Goal: Communication & Community: Participate in discussion

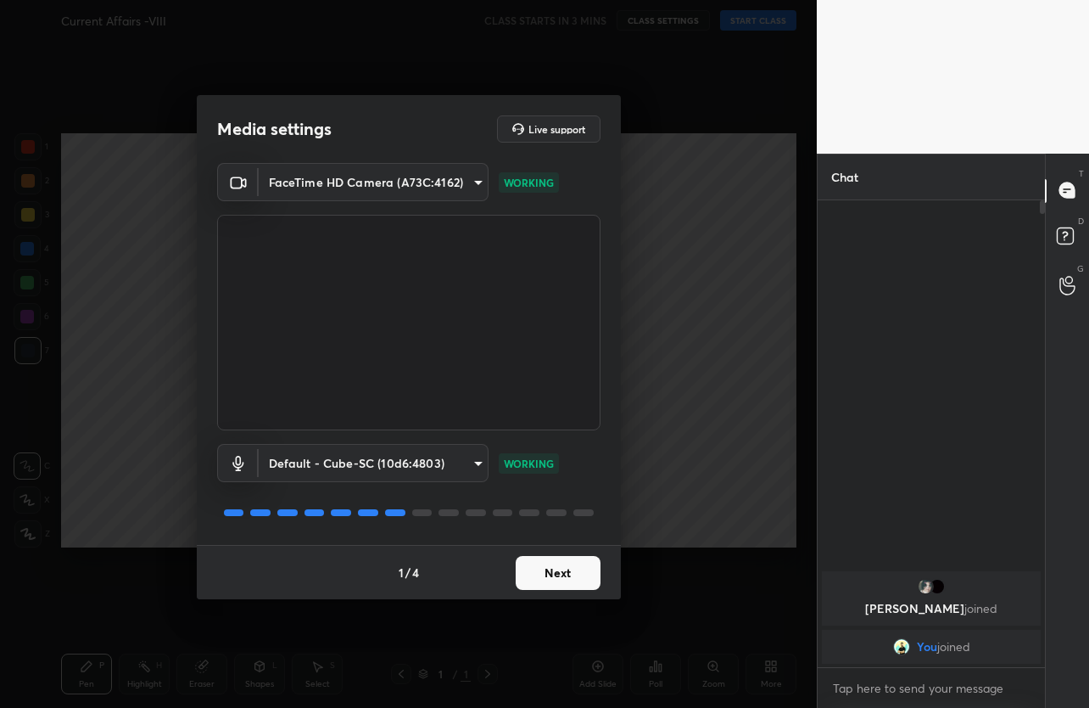
click at [453, 176] on body "1 2 3 4 5 6 7 C X Z C X Z E E Erase all H H Current Affairs -VIII CLASS STARTS …" at bounding box center [544, 354] width 1089 height 708
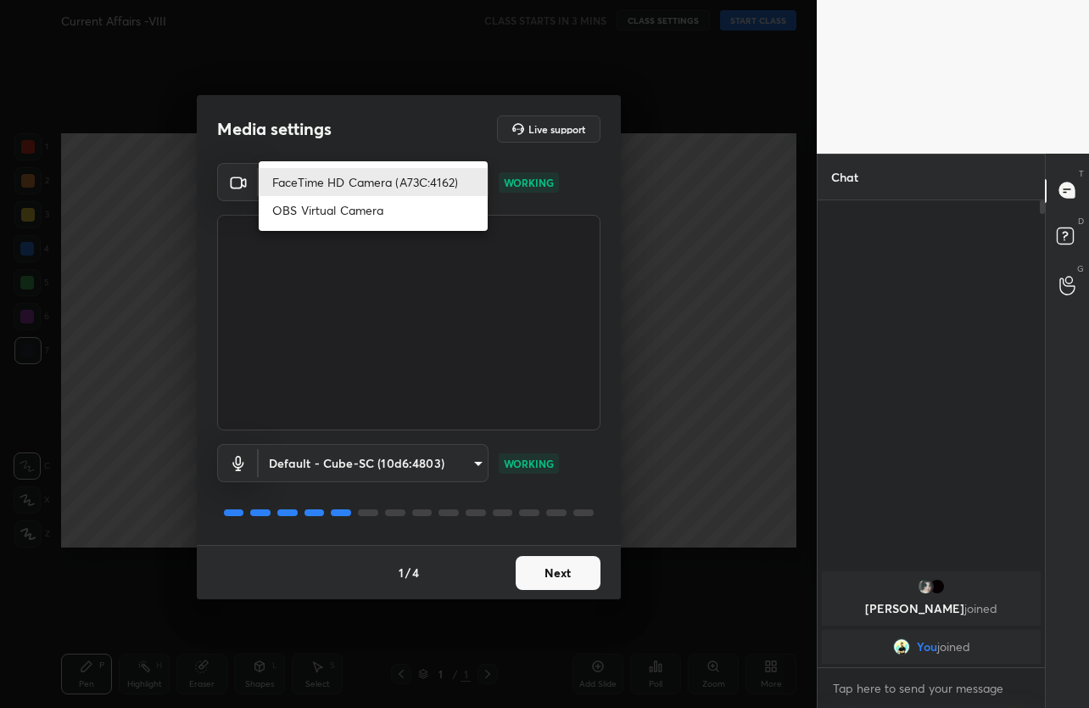
click at [550, 205] on div at bounding box center [544, 354] width 1089 height 708
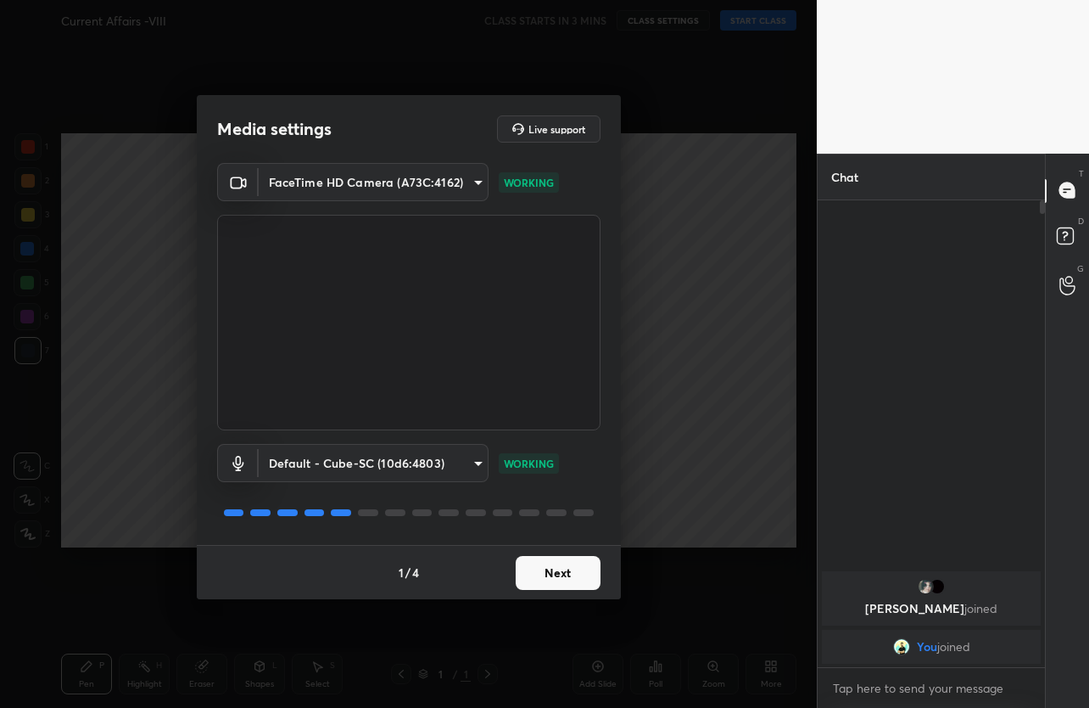
click at [425, 473] on body "1 2 3 4 5 6 7 C X Z C X Z E E Erase all H H Current Affairs -VIII CLASS STARTS …" at bounding box center [544, 354] width 1089 height 708
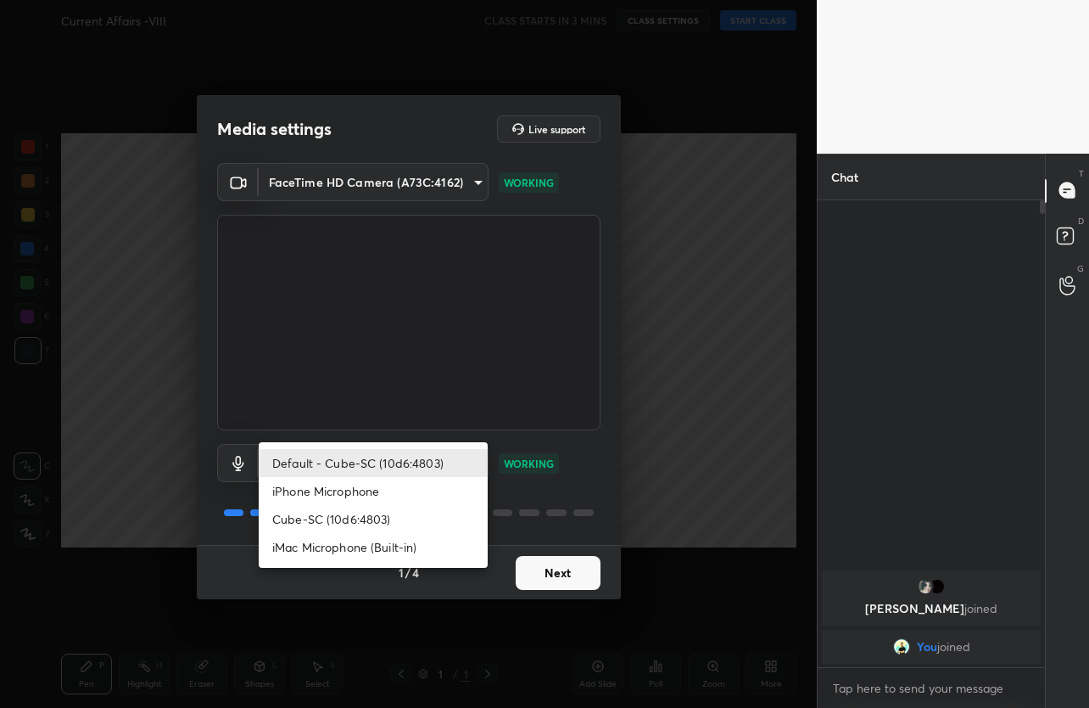
click at [428, 471] on li "Default - Cube-SC (10d6:4803)" at bounding box center [373, 463] width 229 height 28
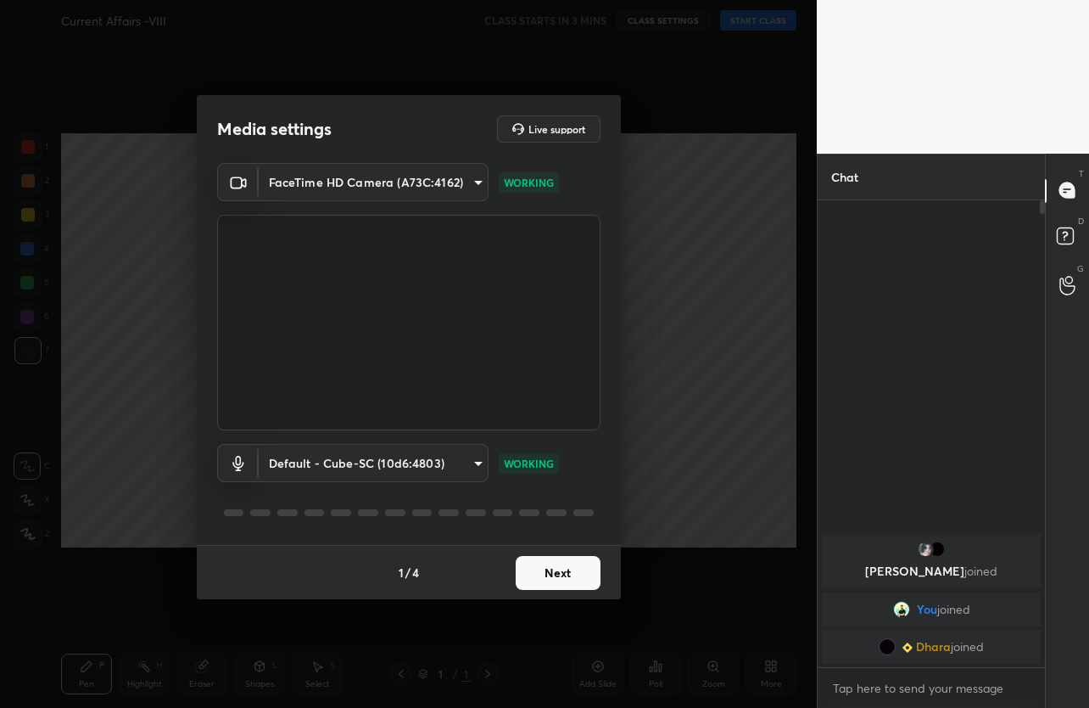
click at [578, 562] on button "Next" at bounding box center [558, 573] width 85 height 34
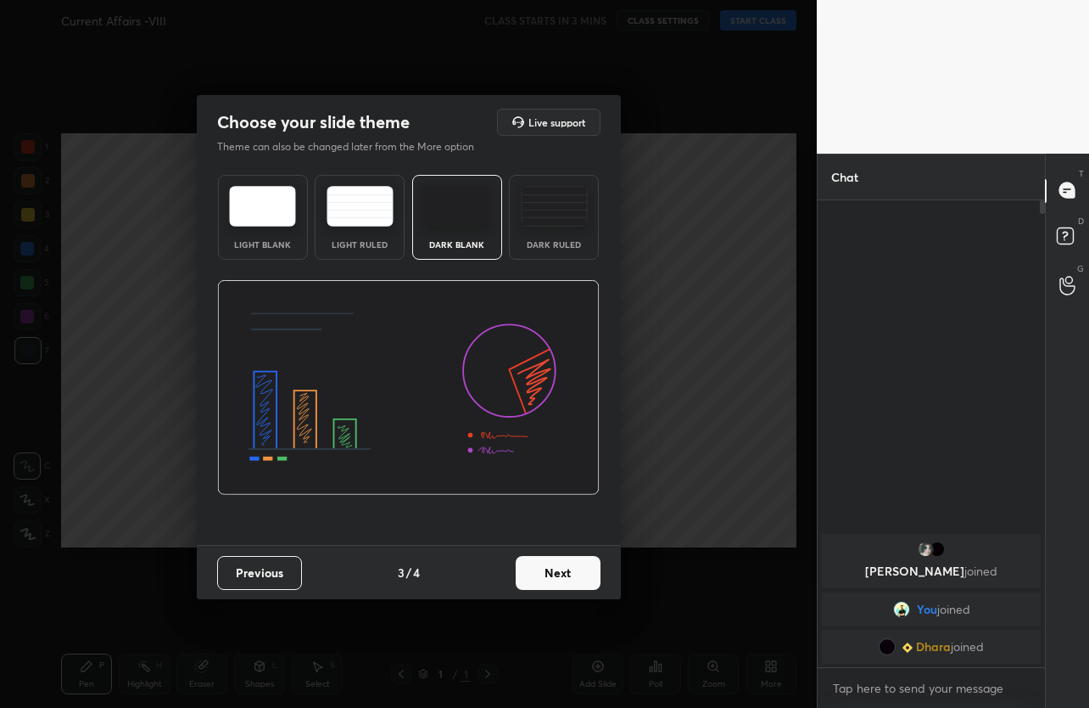
click at [578, 562] on button "Next" at bounding box center [558, 573] width 85 height 34
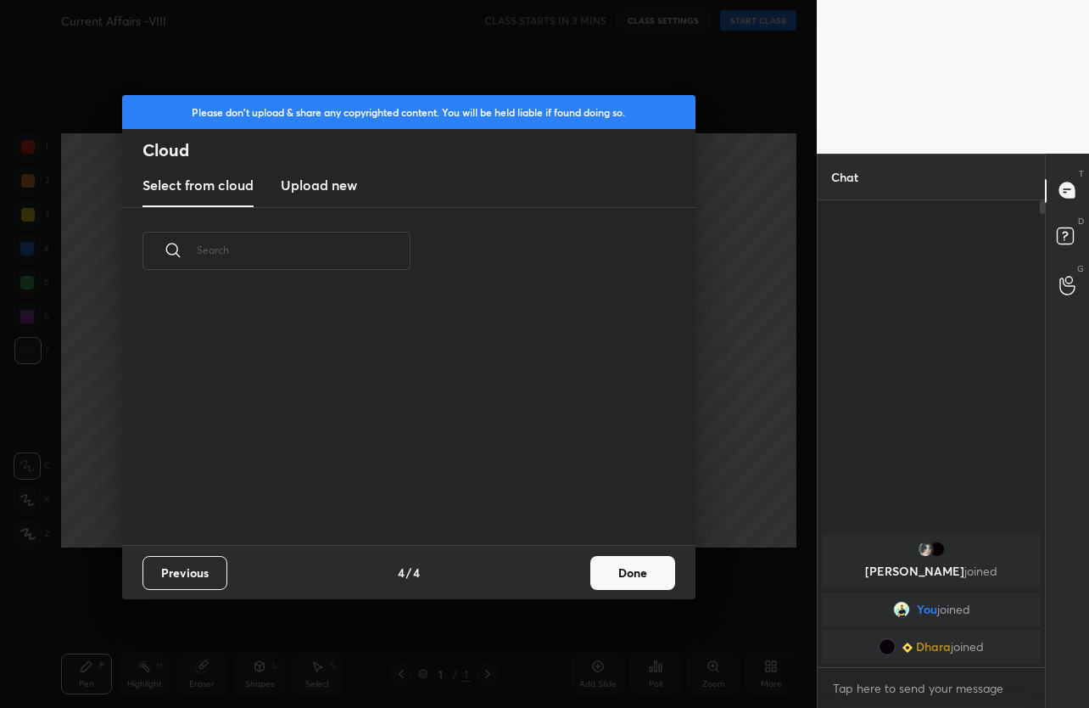
click at [578, 562] on div "Previous 4 / 4 Done" at bounding box center [409, 572] width 574 height 54
click at [613, 564] on button "Done" at bounding box center [632, 573] width 85 height 34
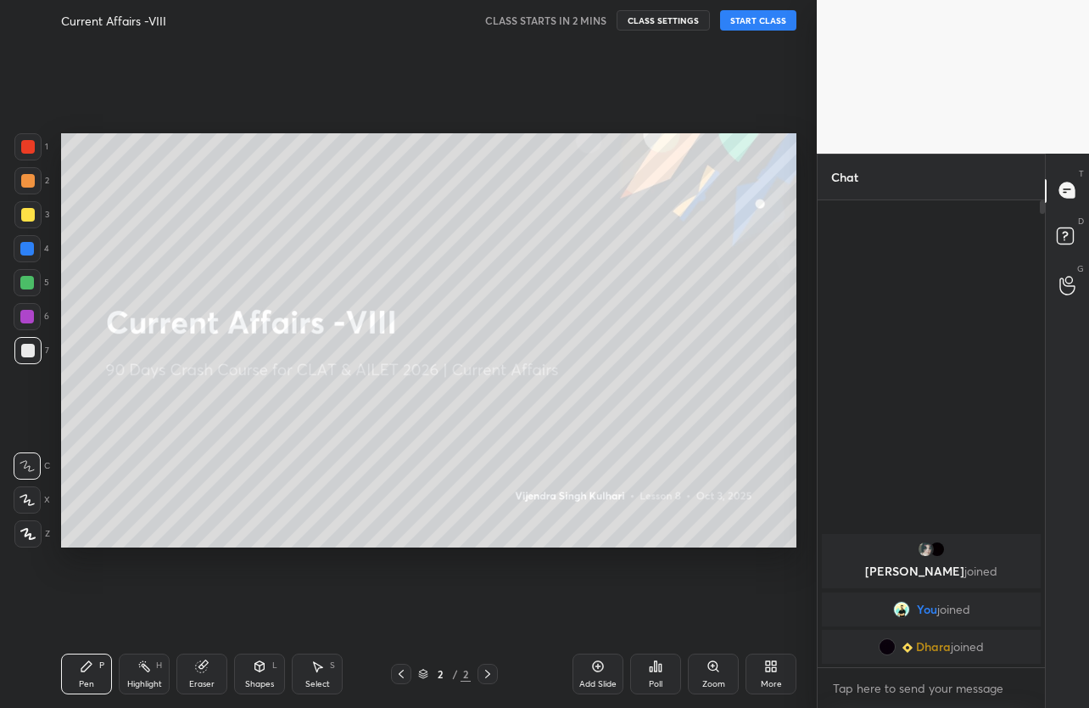
click at [744, 20] on button "START CLASS" at bounding box center [758, 20] width 76 height 20
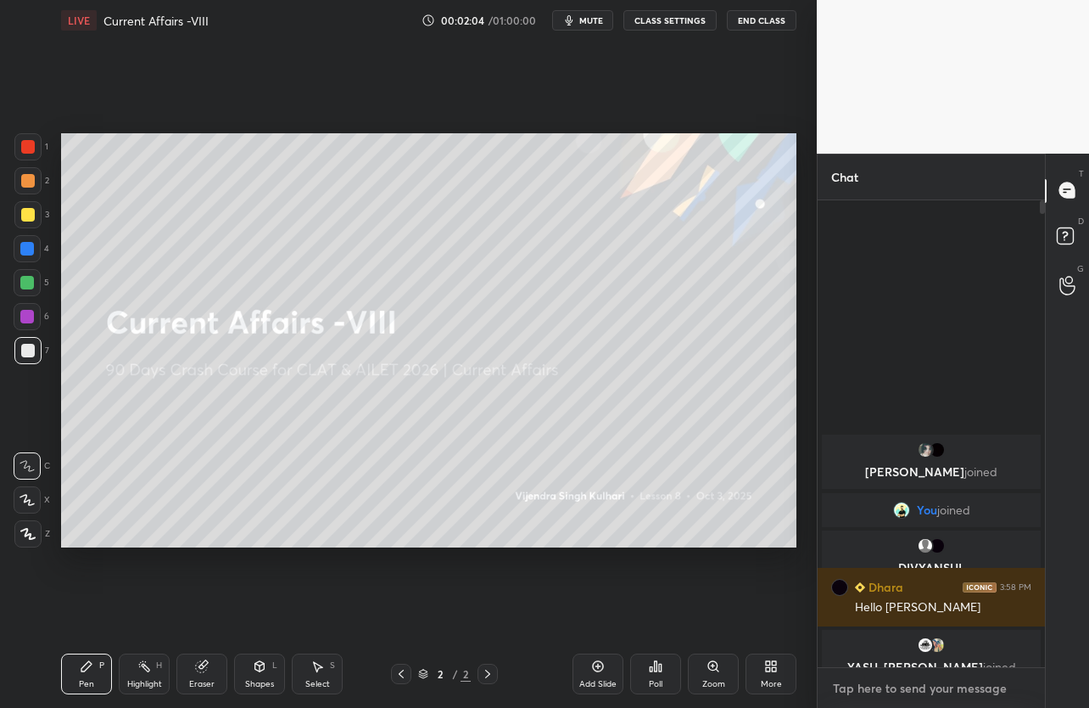
type textarea "x"
click at [896, 691] on textarea at bounding box center [931, 687] width 200 height 27
type textarea "A"
type textarea "x"
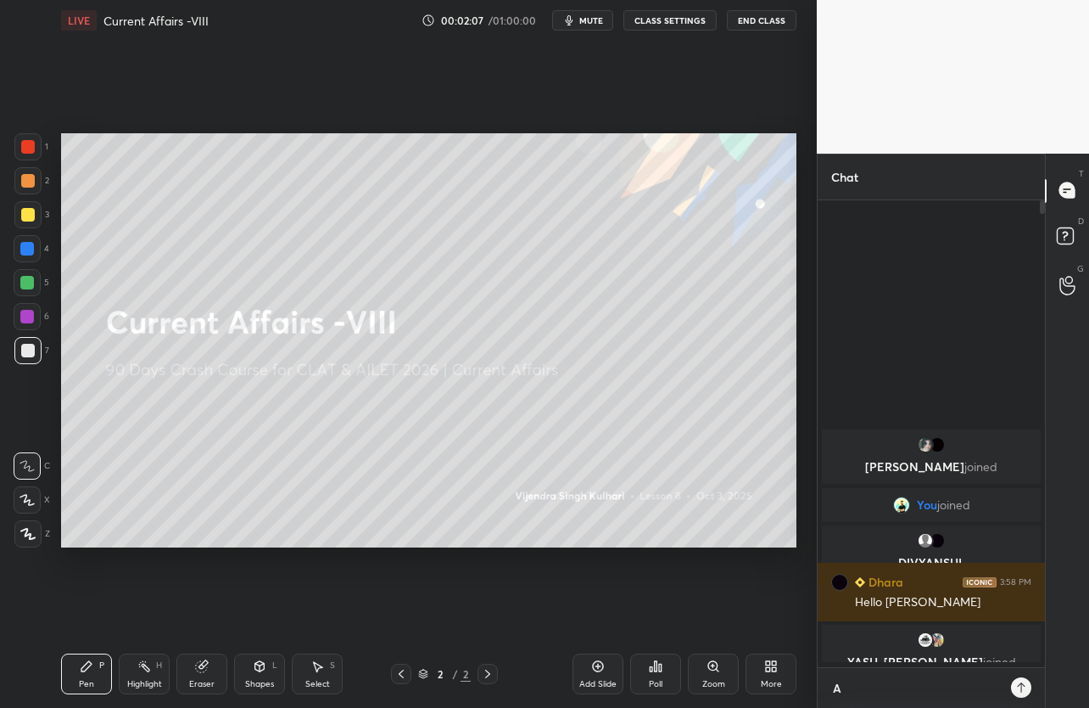
type textarea "AM"
type textarea "x"
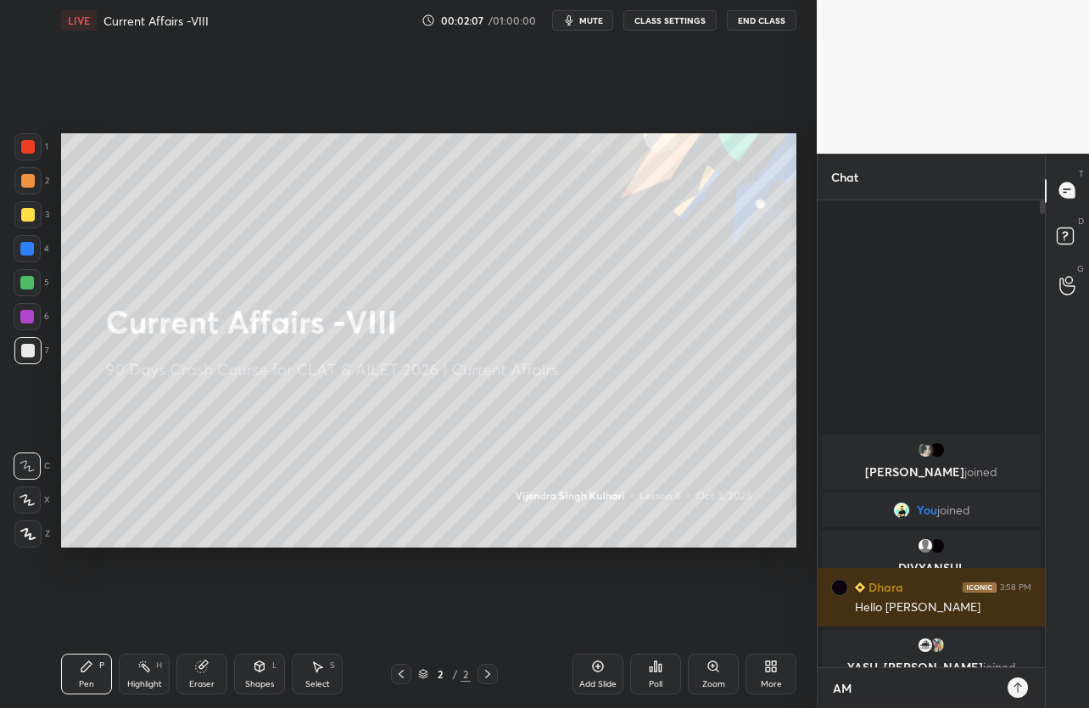
type textarea "AM"
type textarea "x"
type textarea "AM I"
type textarea "x"
type textarea "AM I"
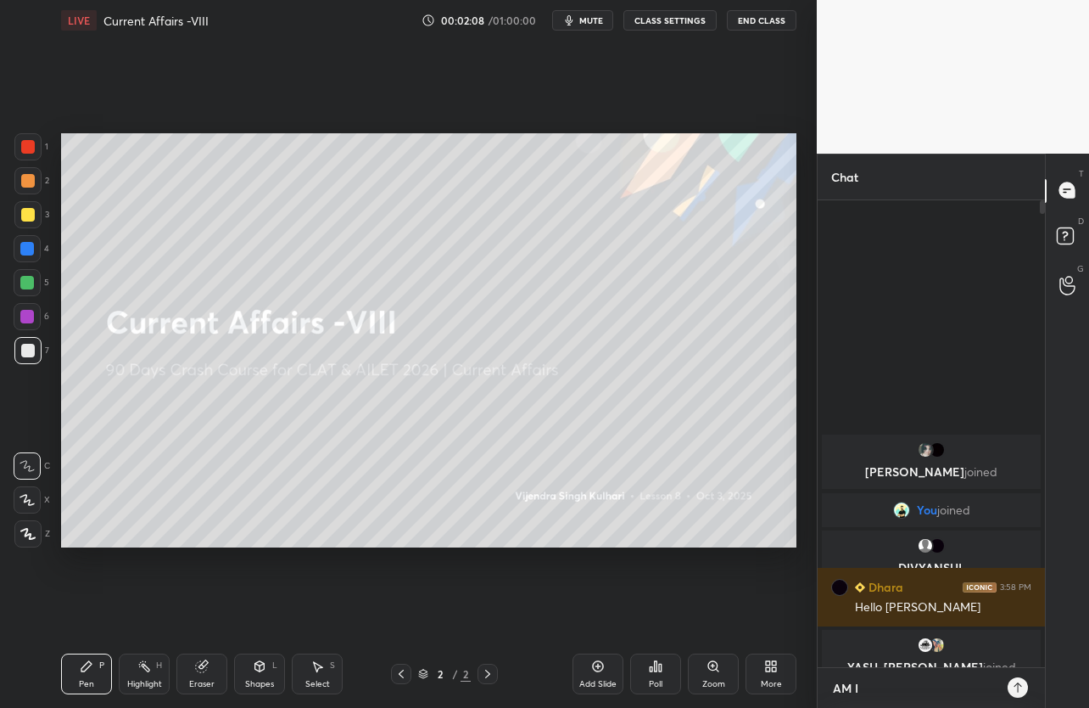
type textarea "x"
type textarea "AM I A"
type textarea "x"
type textarea "AM I AU"
type textarea "x"
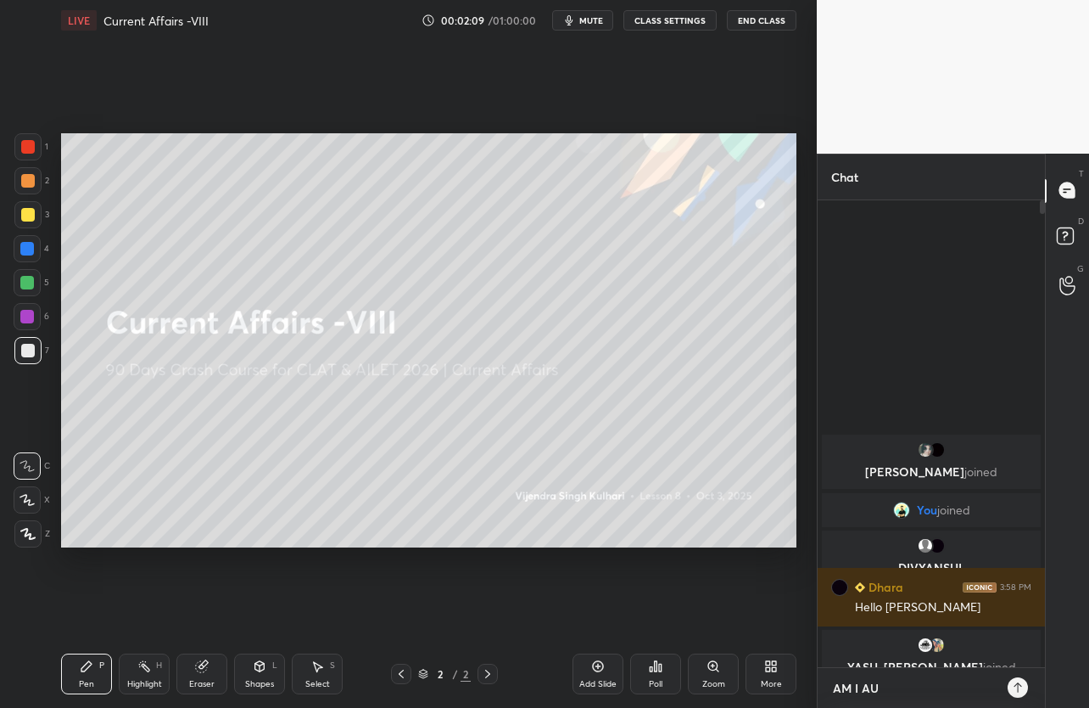
type textarea "AM I AUD"
type textarea "x"
type textarea "AM I AUDI"
type textarea "x"
type textarea "AM I AUDIB"
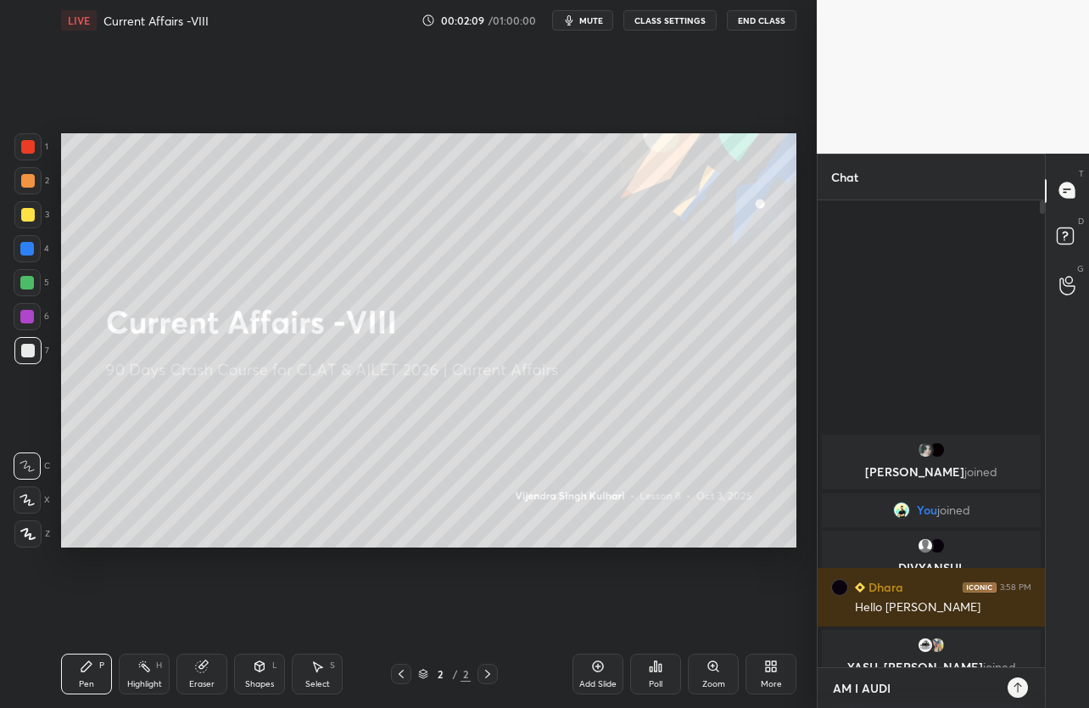
type textarea "x"
type textarea "AM I AUDIBL"
type textarea "x"
type textarea "AM I AUDIBLE"
type textarea "x"
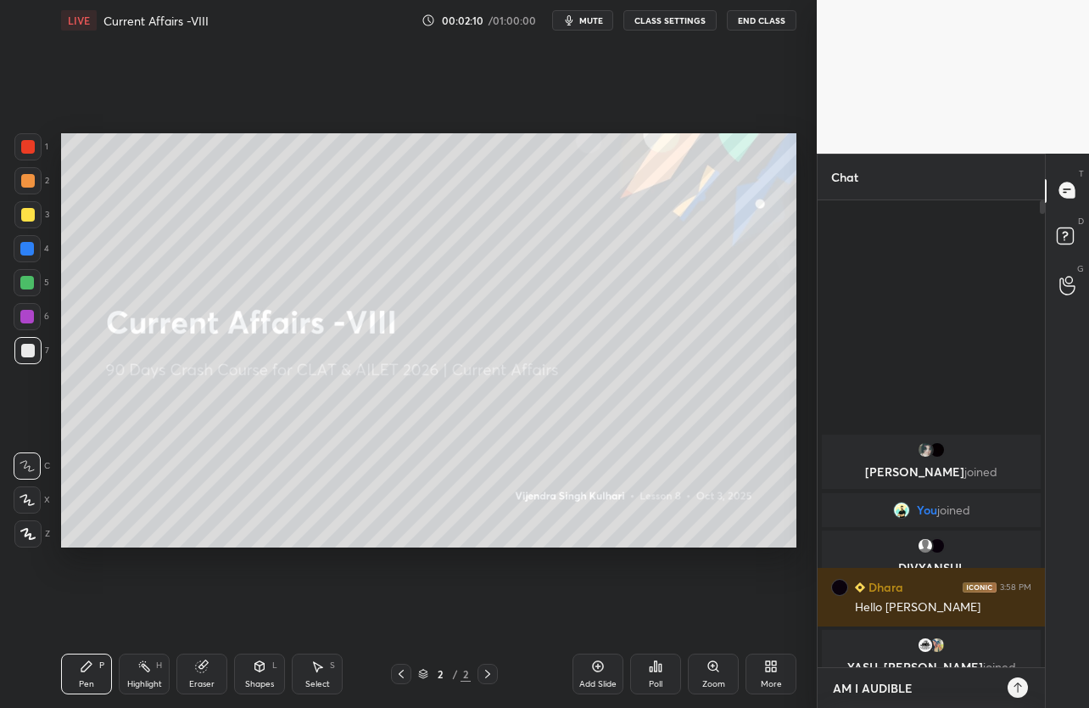
type textarea "AM I AUDIBLE"
type textarea "x"
type textarea "AM I AUDIBLE B"
type textarea "x"
type textarea "AM I AUDIBLE BE"
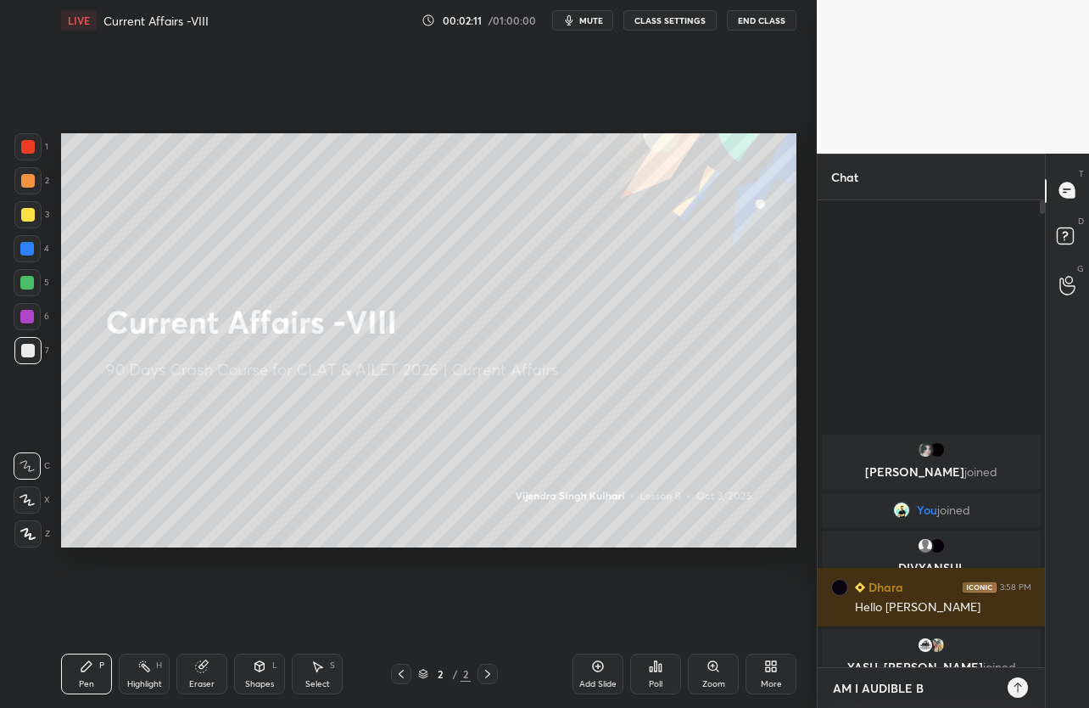
type textarea "x"
type textarea "AM I AUDIBLE BET"
type textarea "x"
type textarea "AM I AUDIBLE BETA"
type textarea "x"
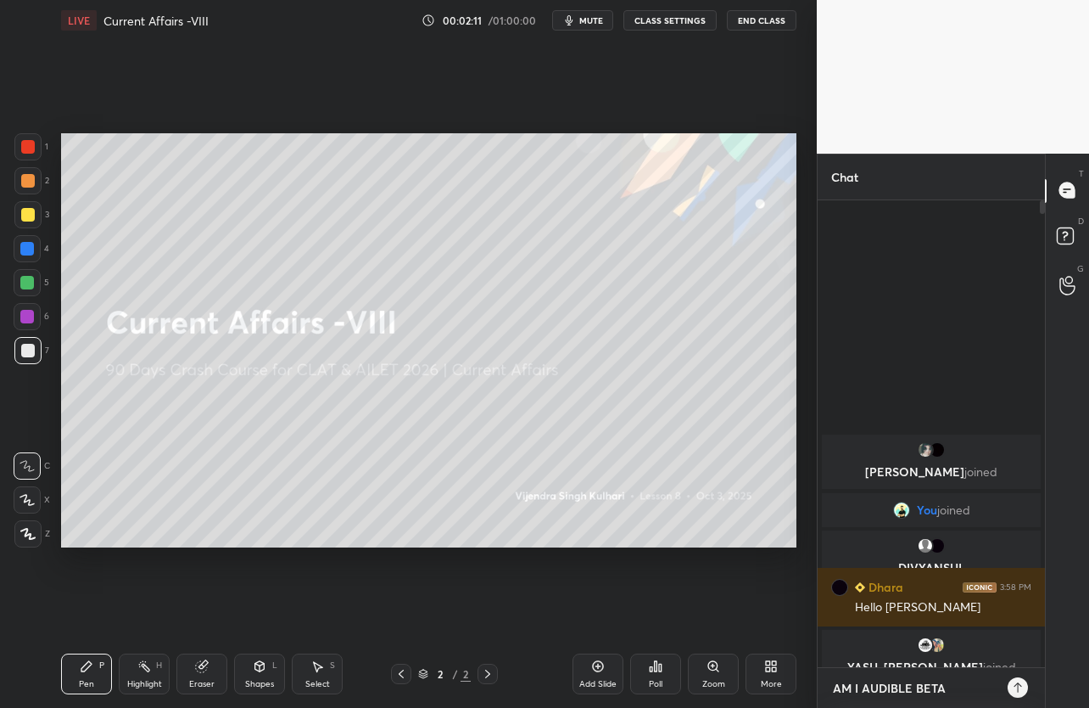
type textarea "x"
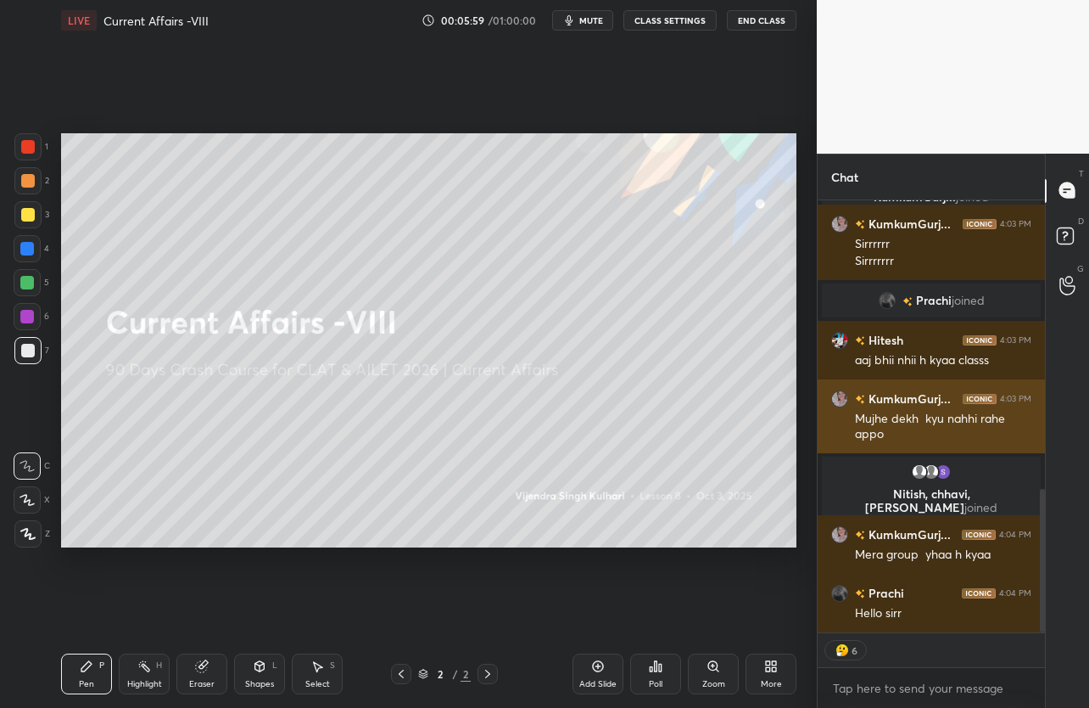
scroll to position [907, 0]
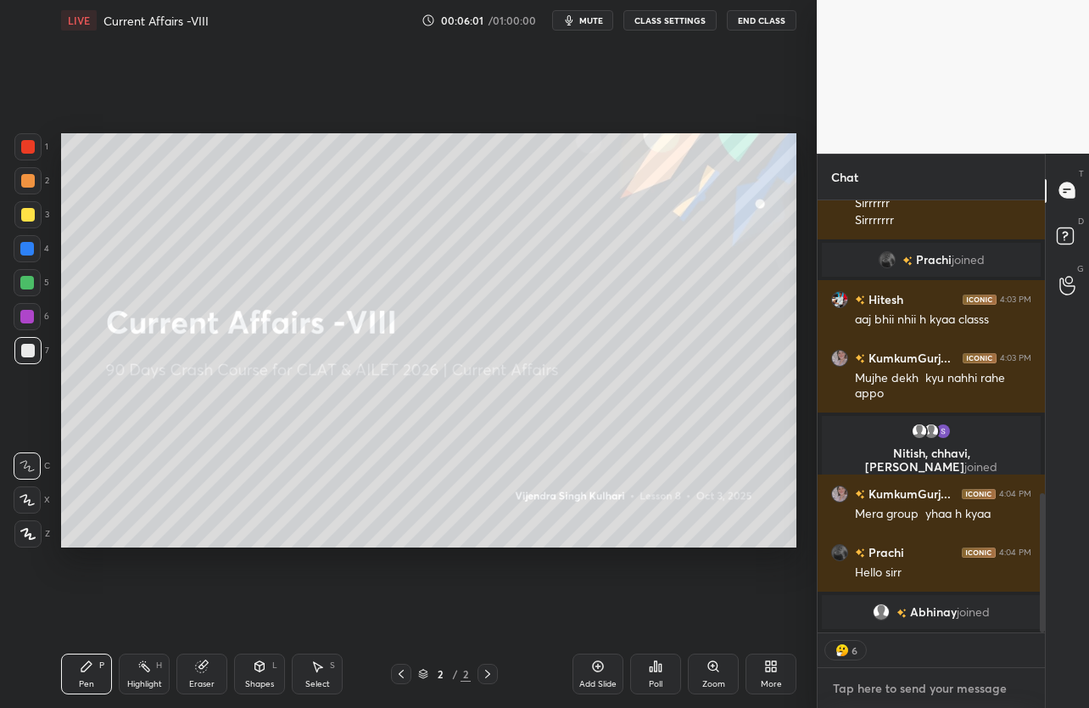
type textarea "x"
click at [898, 686] on textarea at bounding box center [931, 687] width 200 height 27
type textarea "A"
type textarea "x"
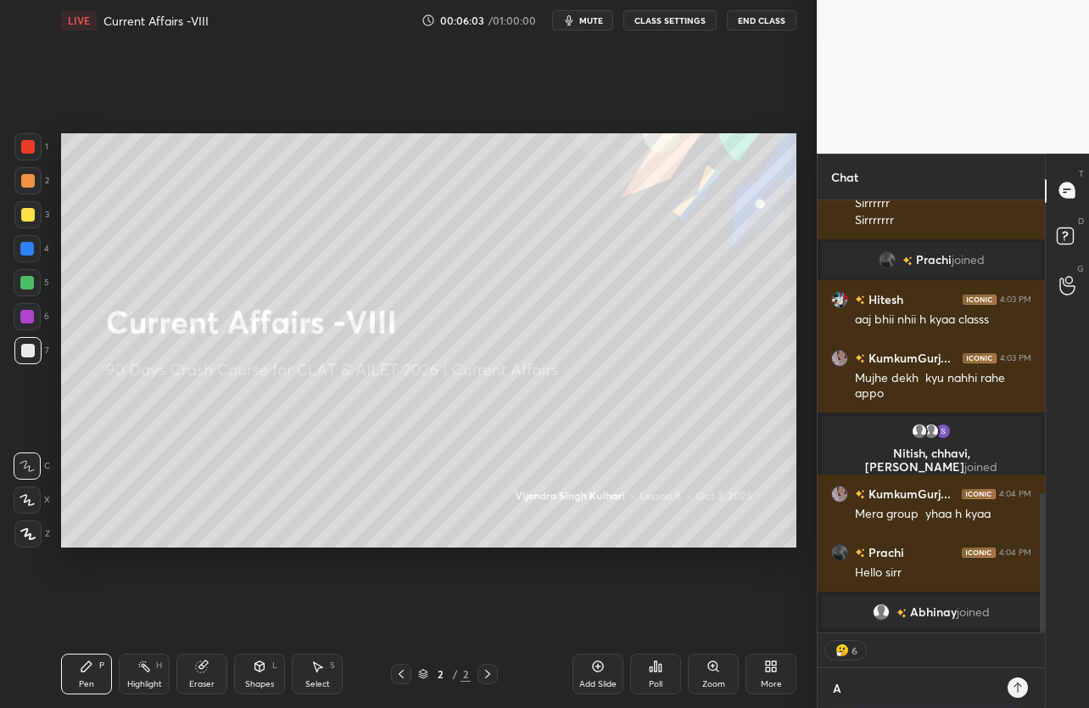
type textarea "AR"
type textarea "x"
type textarea "ARE"
type textarea "x"
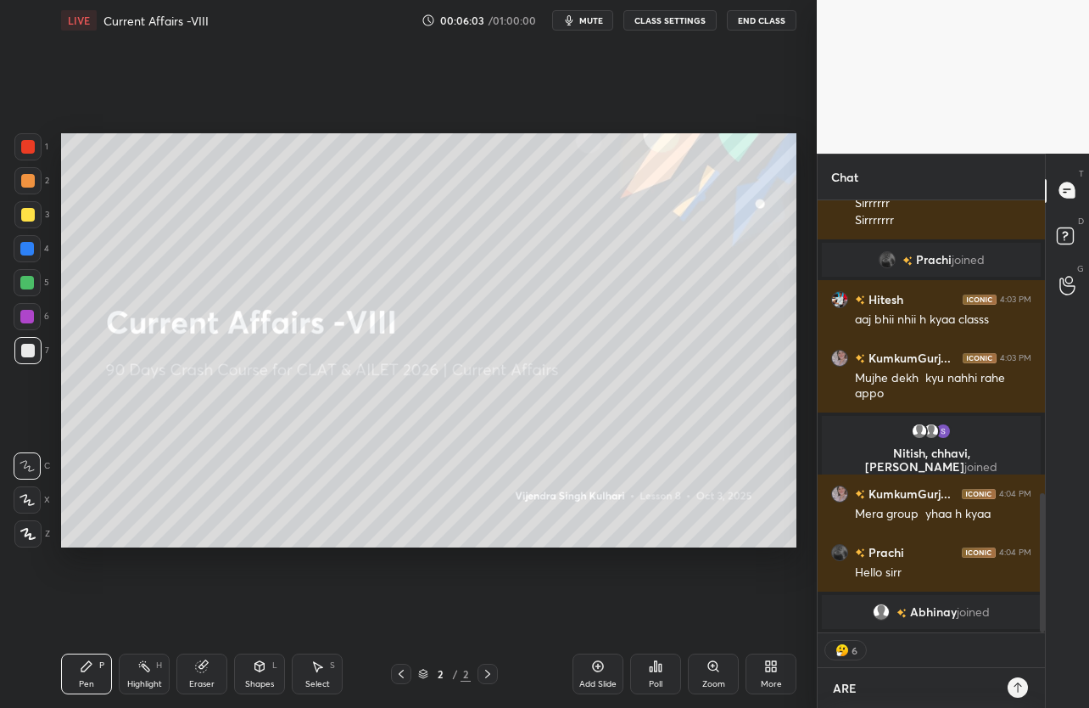
type textarea "ARE"
type textarea "x"
type textarea "ARE T"
type textarea "x"
type textarea "ARE TH"
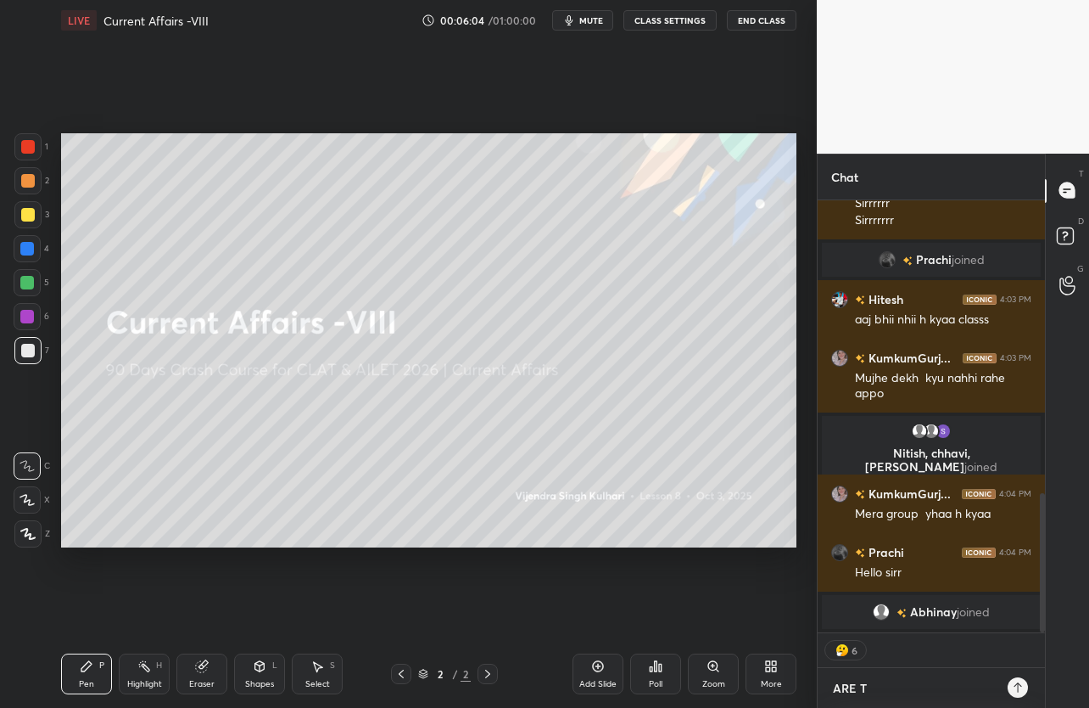
type textarea "x"
type textarea "ARE THO"
type textarea "x"
type textarea "ARE THOD"
type textarea "x"
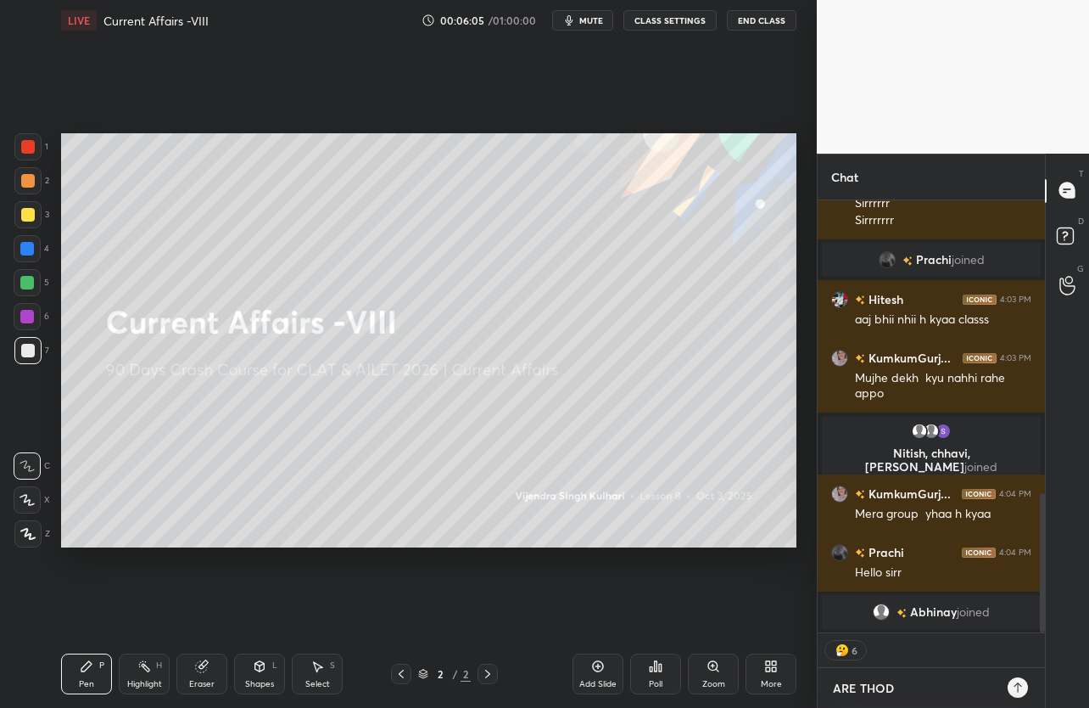
type textarea "ARE THODA"
type textarea "x"
type textarea "ARE THODA"
type textarea "x"
type textarea "ARE THODA T"
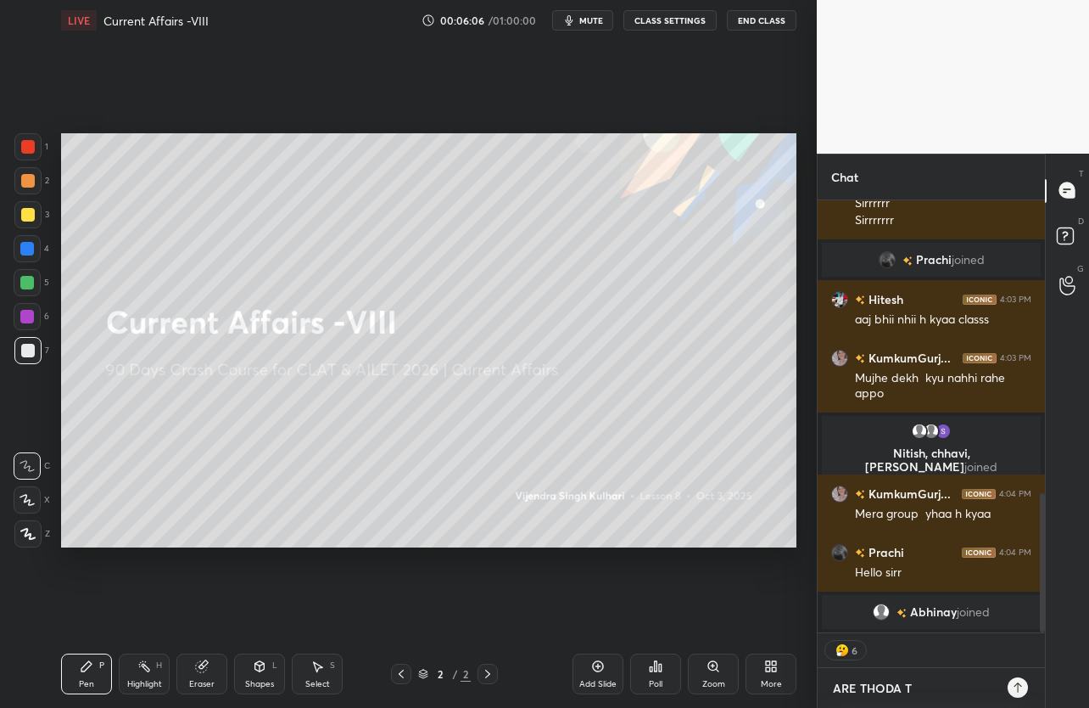
type textarea "x"
type textarea "ARE THODA TA"
type textarea "x"
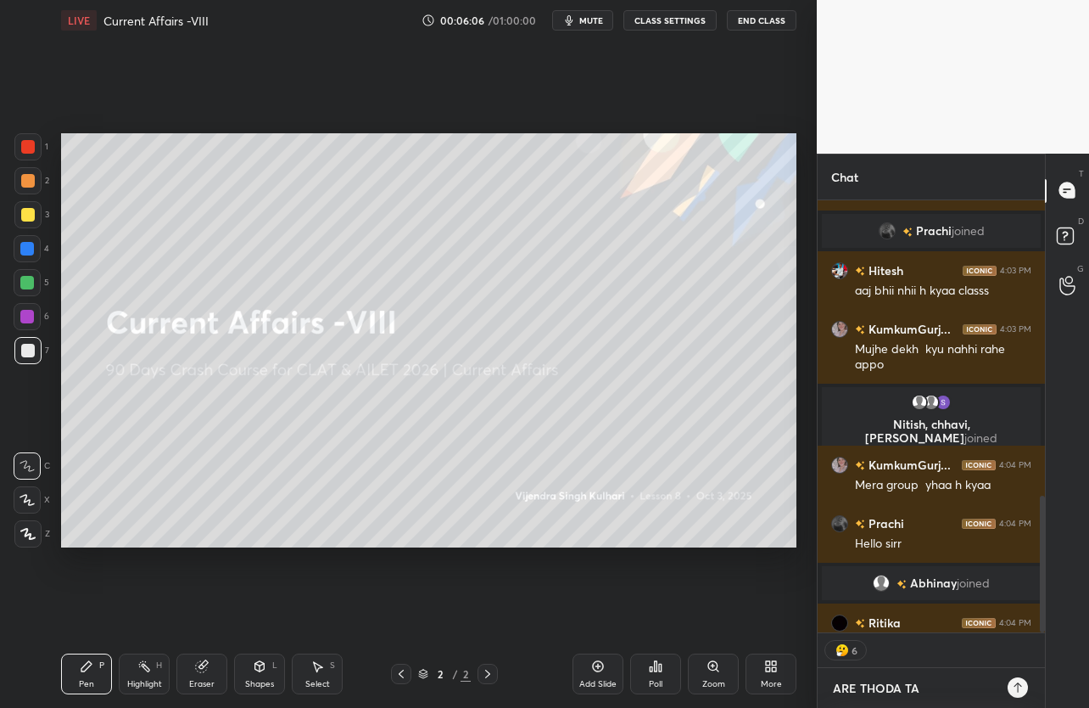
scroll to position [937, 0]
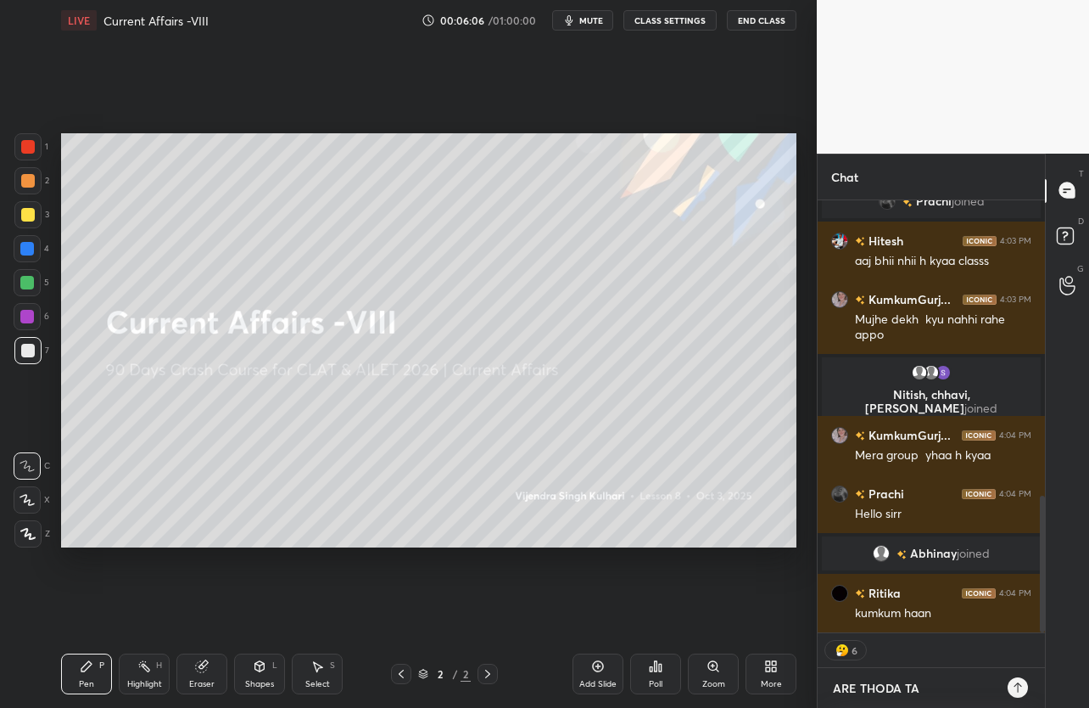
type textarea "ARE THODA TAS"
type textarea "x"
type textarea "ARE THODA TASL"
type textarea "x"
type textarea "ARE THODA TASLI"
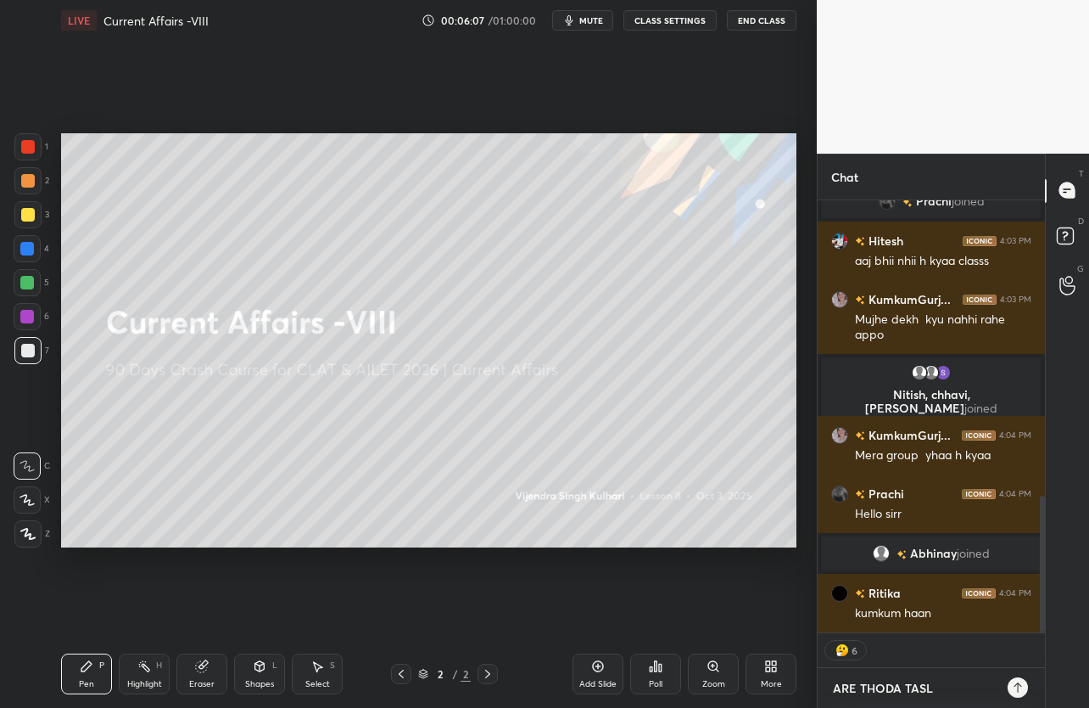
type textarea "x"
type textarea "ARE THODA TASLI"
type textarea "x"
type textarea "ARE THODA TASLI N"
type textarea "x"
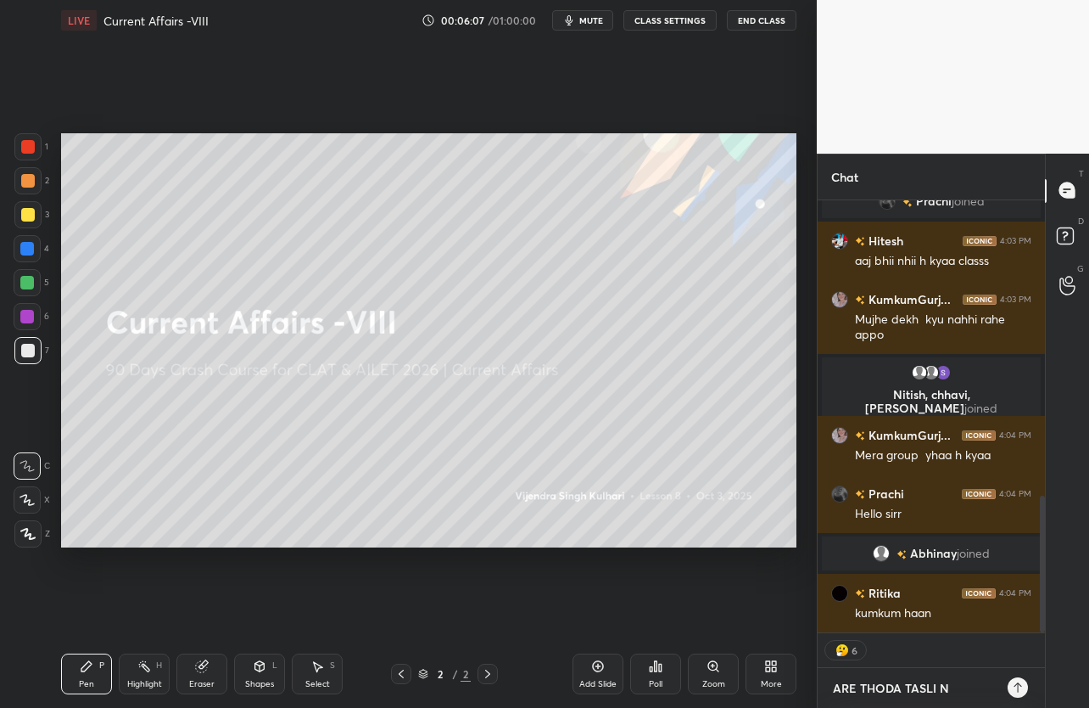
type textarea "ARE THODA TASLI NA"
type textarea "x"
type textarea "ARE THODA TASLI NAH"
type textarea "x"
type textarea "ARE THODA TASLI NAHI"
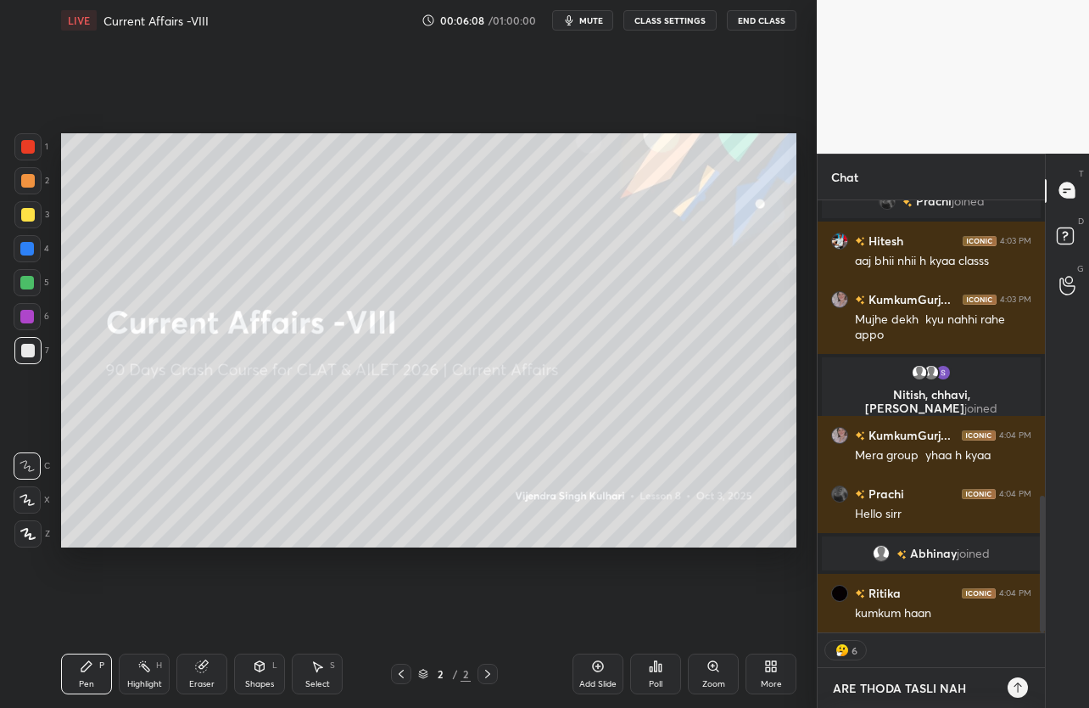
type textarea "x"
type textarea "ARE THODA TASLI NAHI"
type textarea "x"
type textarea "ARE THODA TASLI NAHI K"
type textarea "x"
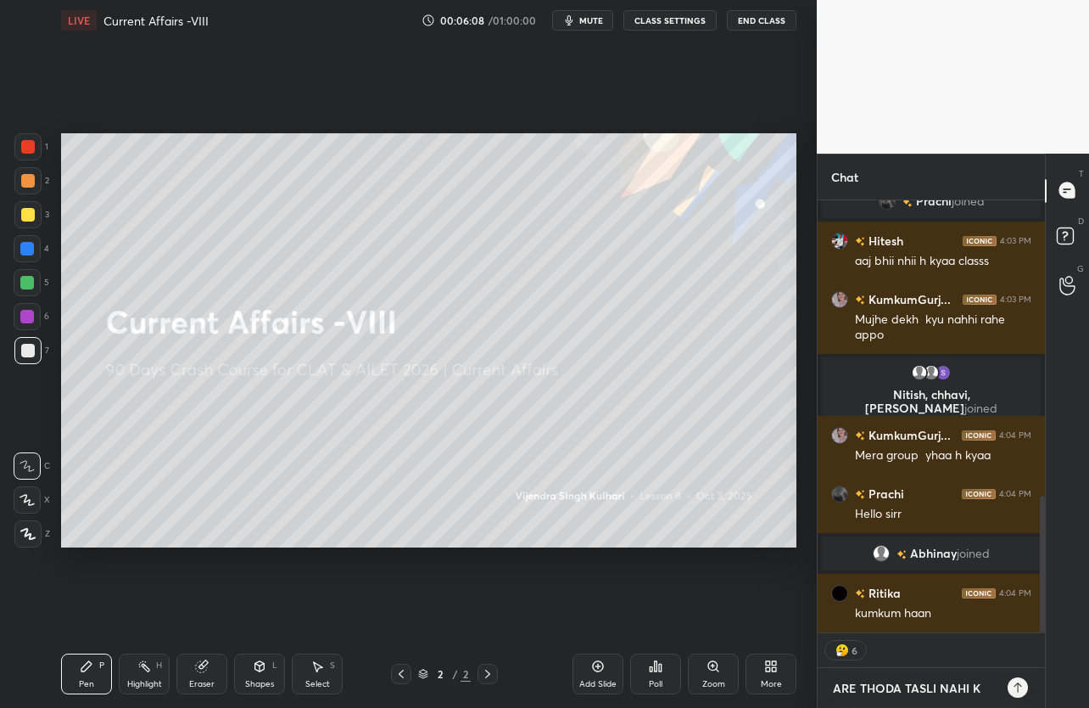
type textarea "ARE THODA TASLI NAHI KY"
type textarea "x"
type textarea "ARE THODA TASLI NAHI KYA"
type textarea "x"
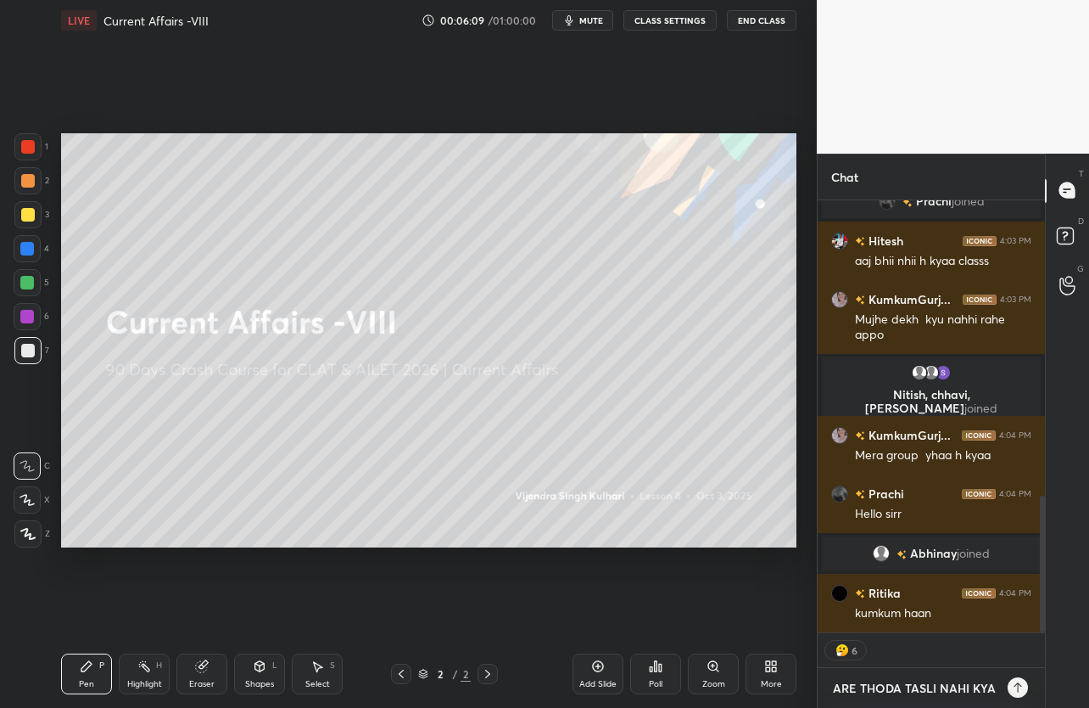
type textarea "ARE THODA TASLI NAHI KYA"
type textarea "x"
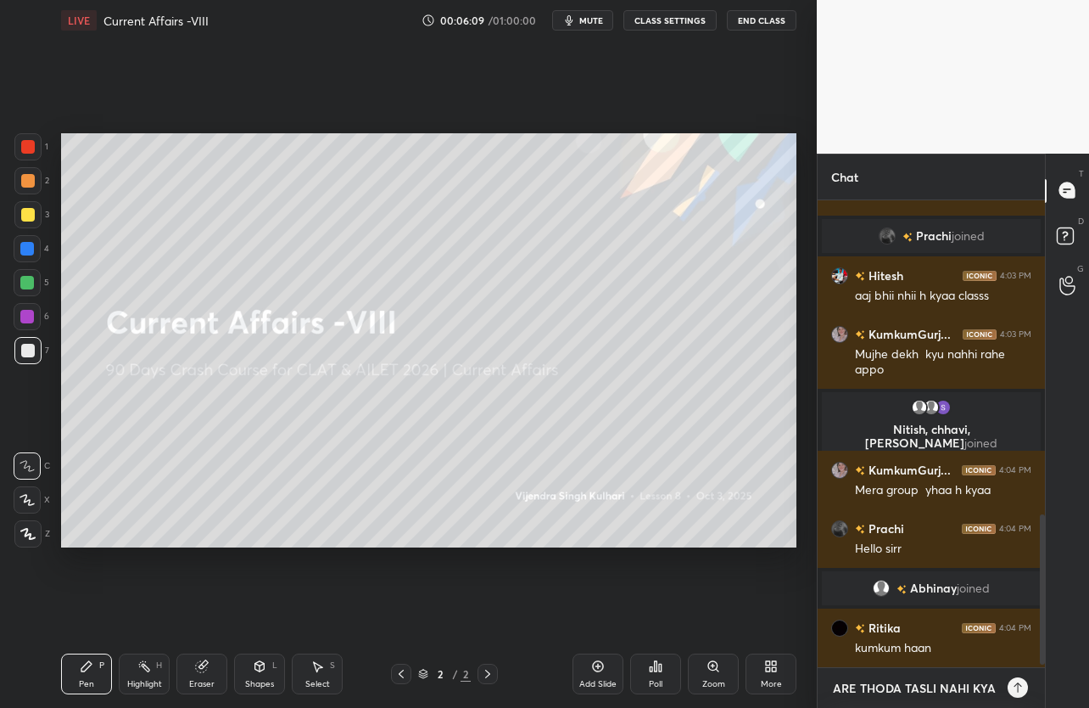
type textarea "ARE THODA TASLI NAHI KYA M"
type textarea "x"
type textarea "ARE THODA TASLI NAHI KYA ME"
type textarea "x"
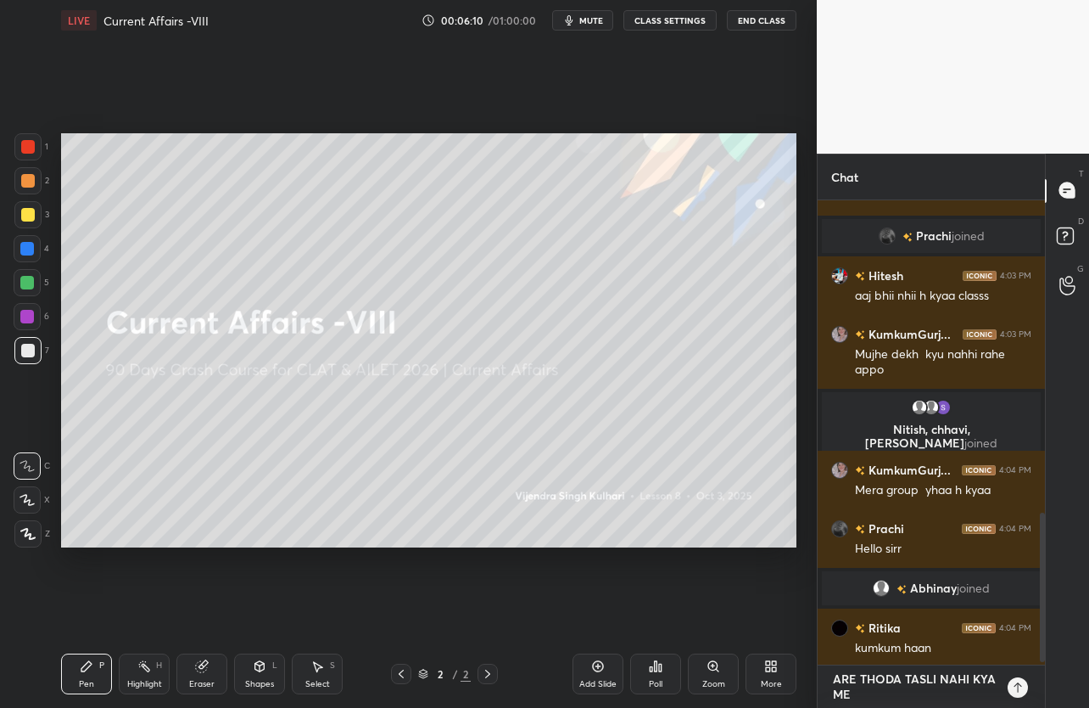
type textarea "ARE THODA TASLI NAHI KYA MER"
type textarea "x"
type textarea "ARE THODA TASLI NAHI KYA MERI"
type textarea "x"
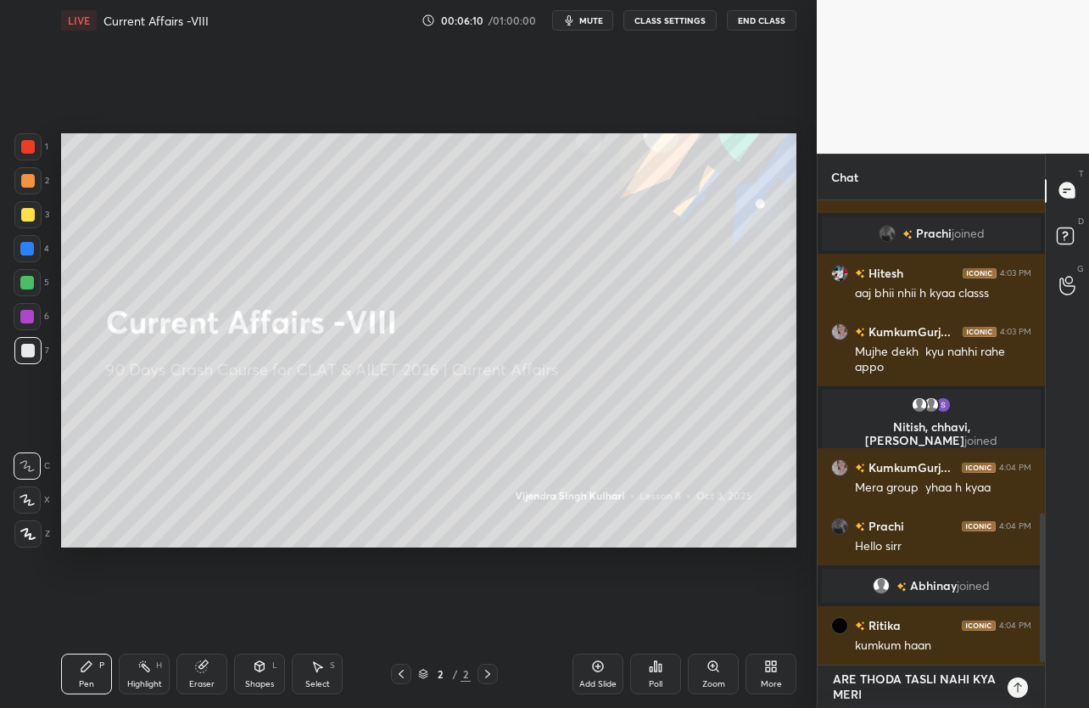
type textarea "ARE THODA TASLI NAHI KYA MERI"
type textarea "x"
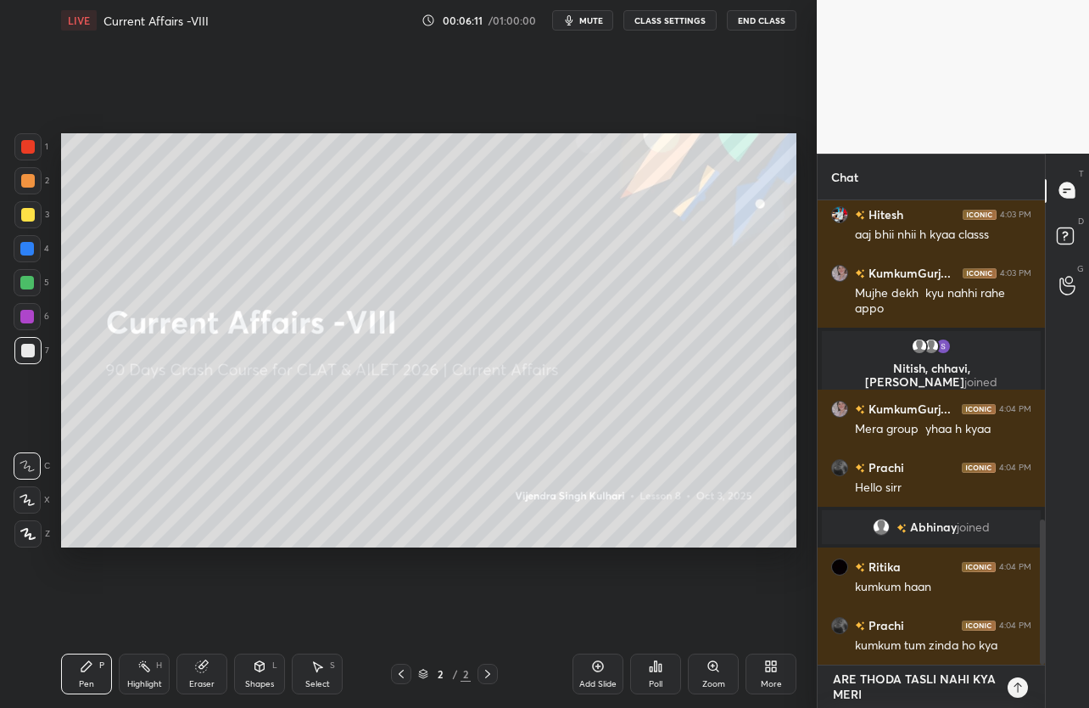
type textarea "ARE THODA TASLI NAHI KYA MERI V"
type textarea "x"
type textarea "ARE THODA TASLI NAHI KYA MERI VA"
type textarea "x"
type textarea "ARE THODA TASLI NAHI KYA MERI VAK"
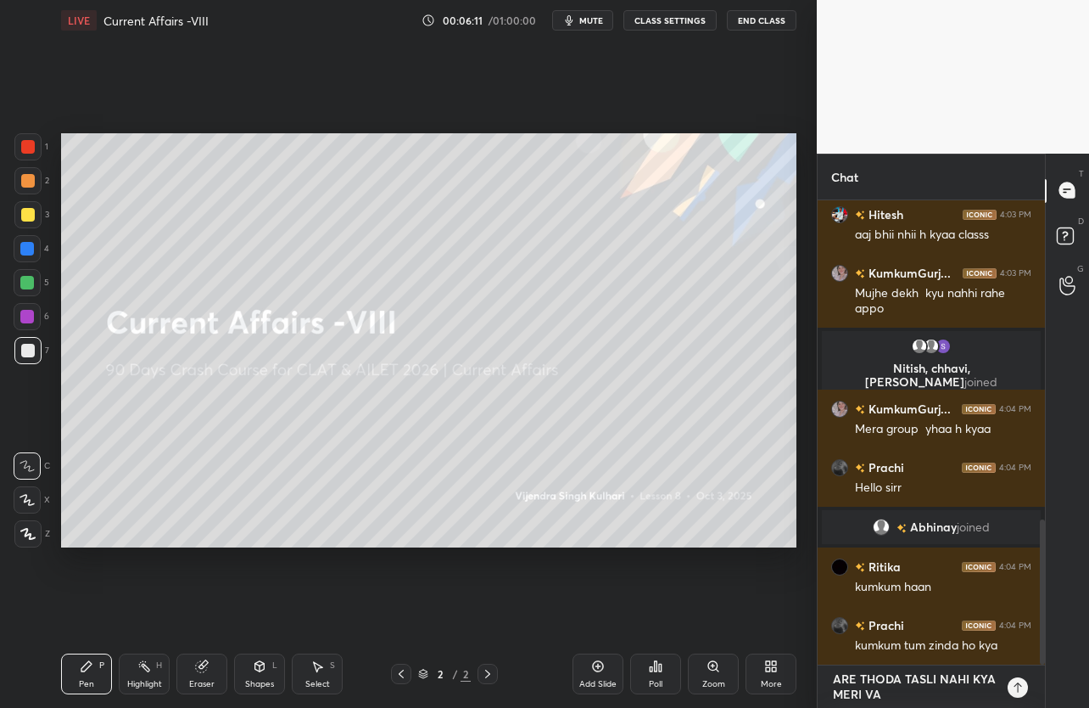
type textarea "x"
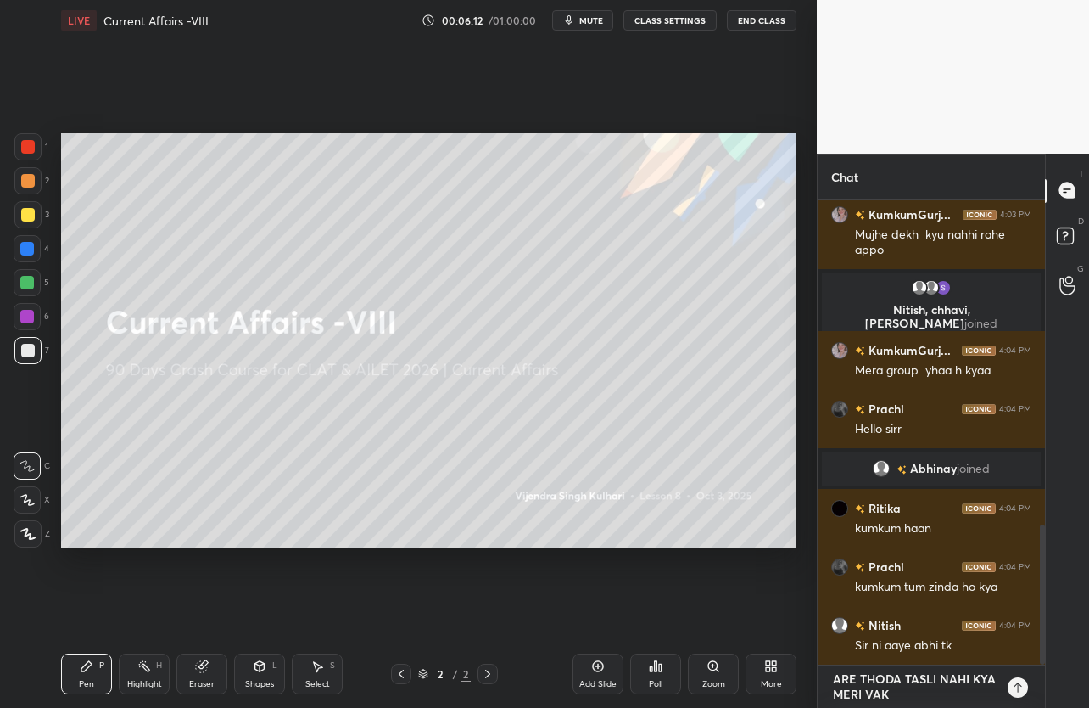
type textarea "ARE THODA TASLI NAHI KYA MERI VAKI"
type textarea "x"
type textarea "ARE THODA TASLI NAHI KYA MERI VAKIL"
type textarea "x"
type textarea "ARE THODA TASLI NAHI KYA MERI VAKILO"
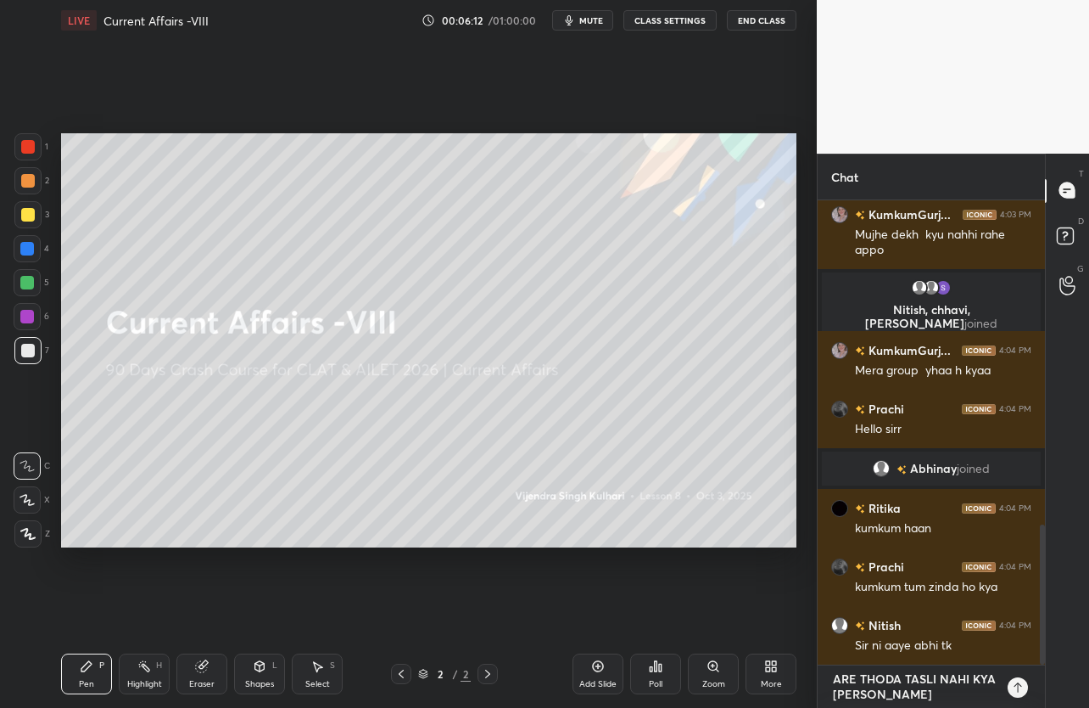
type textarea "x"
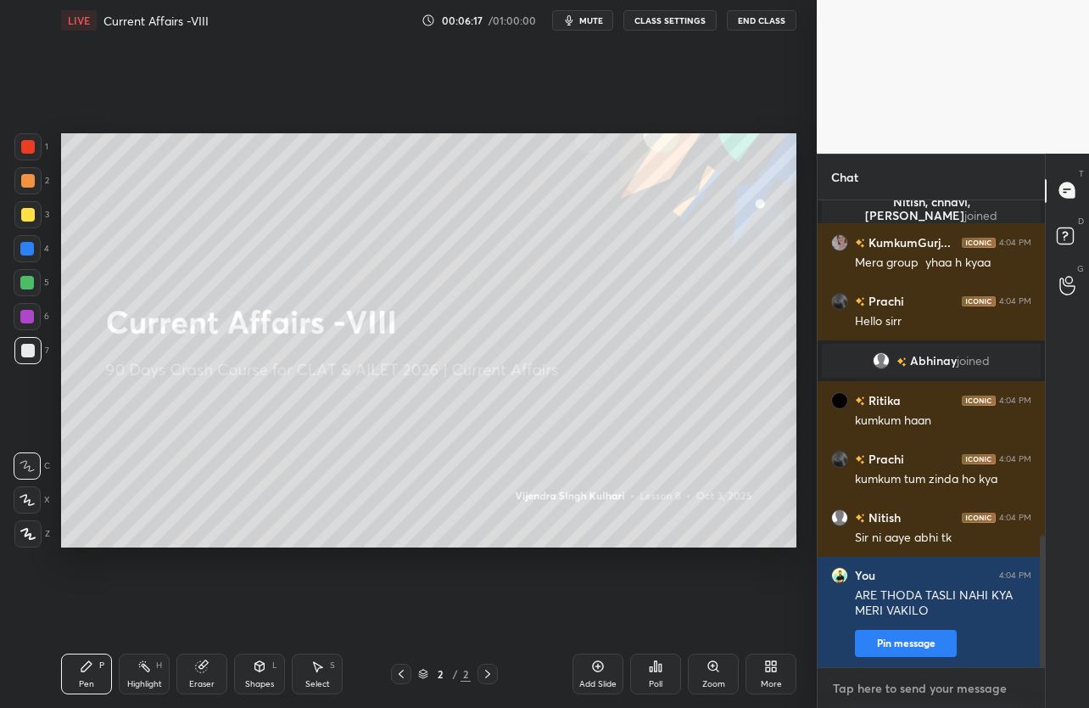
type textarea "S"
type textarea "x"
type textarea "SI"
type textarea "x"
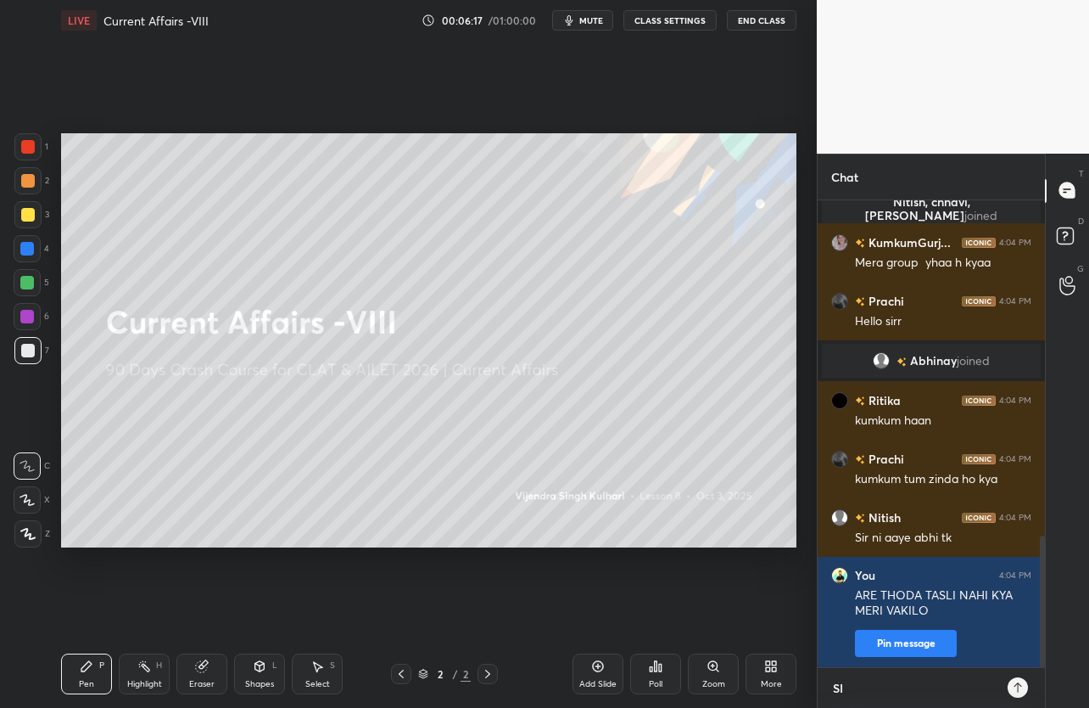
scroll to position [502, 222]
type textarea "SIR"
type textarea "x"
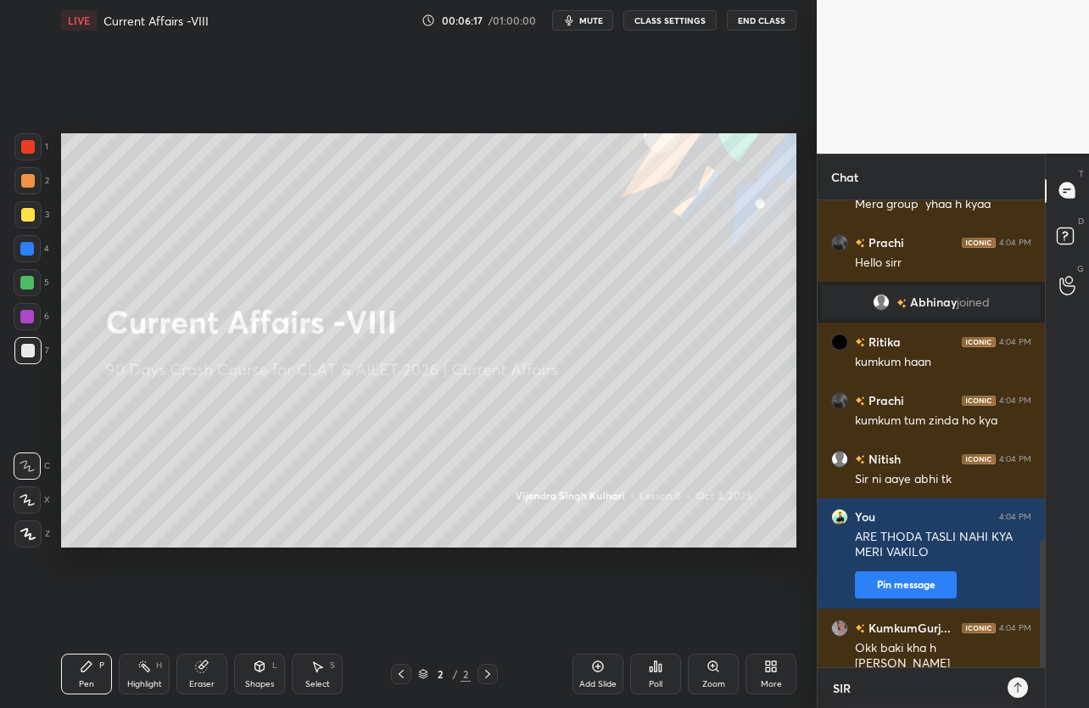
type textarea "SIR"
type textarea "x"
type textarea "SIR Y"
type textarea "x"
type textarea "SIR YA"
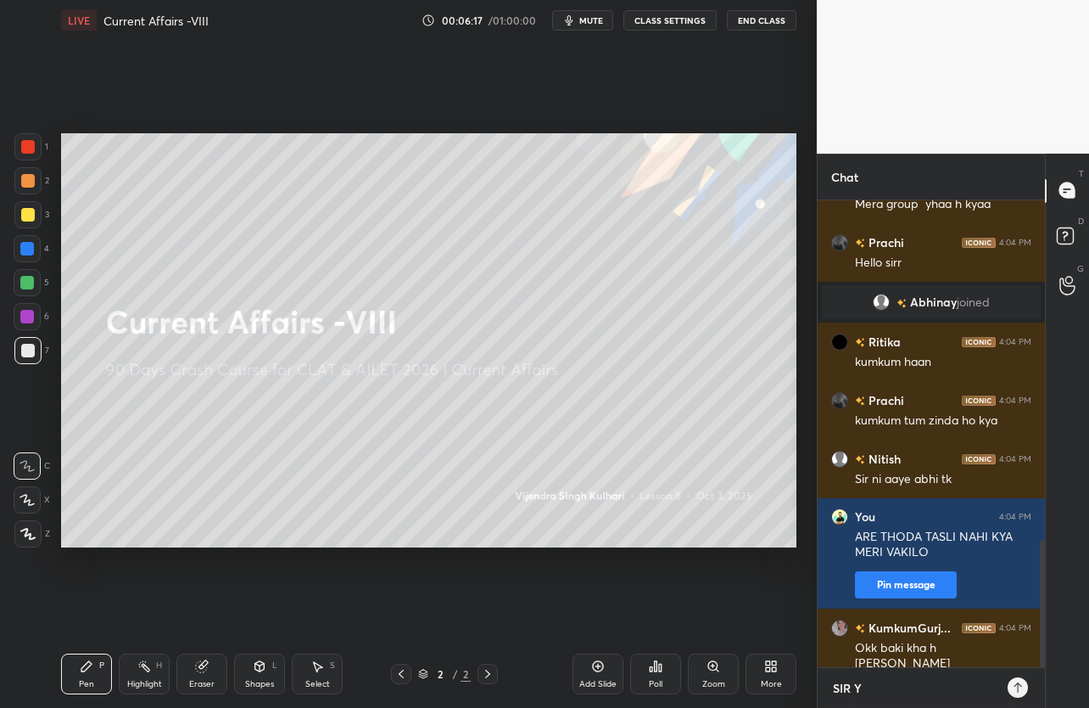
type textarea "x"
type textarea "SIR YAH"
type textarea "x"
type textarea "SIR YAHI"
type textarea "x"
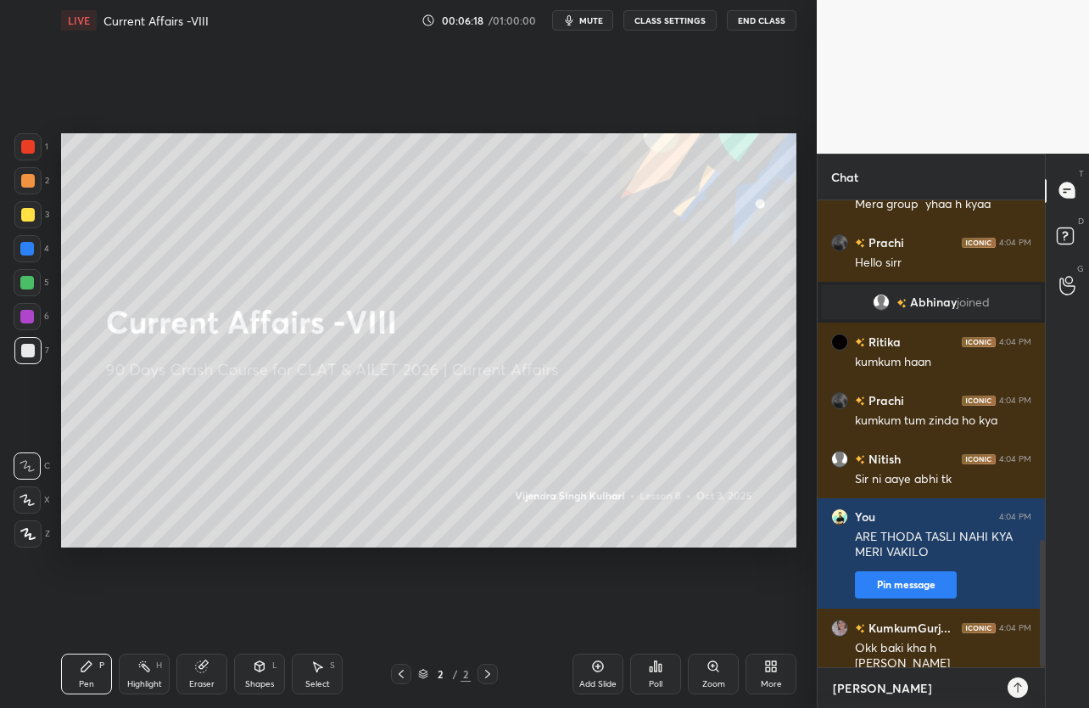
type textarea "SIR YAHI"
type textarea "x"
type textarea "SIR YAHI H"
type textarea "x"
type textarea "SIR YAHI HA"
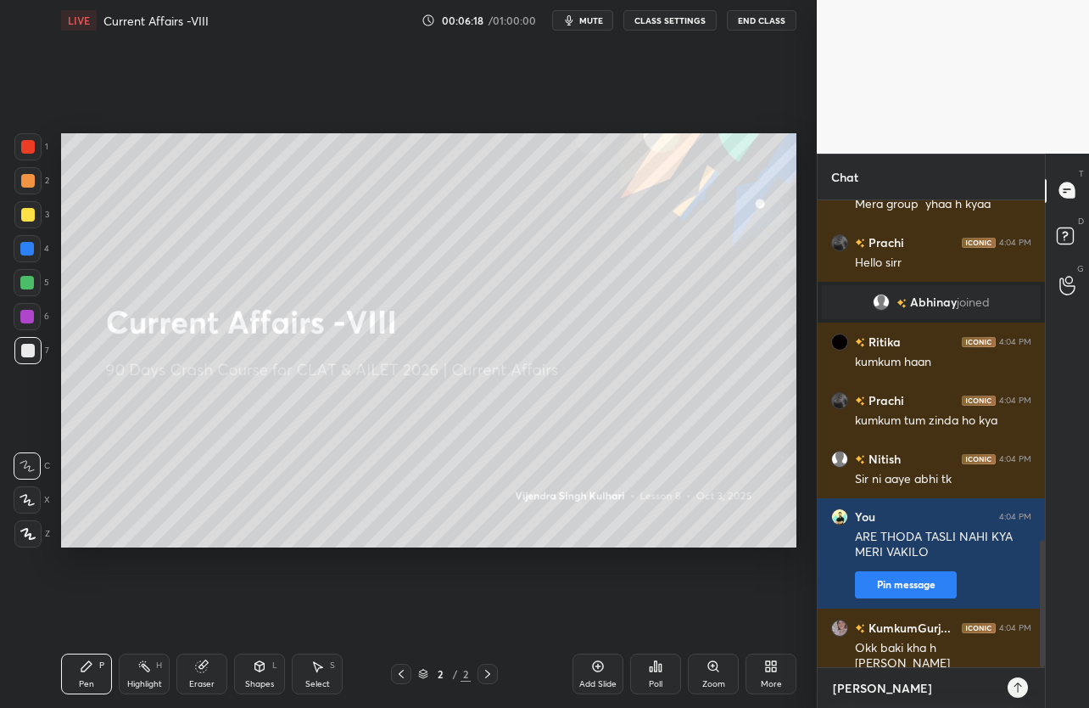
type textarea "x"
type textarea "SIR YAHI HAY"
type textarea "x"
type textarea "SIR YAHI HAYE"
type textarea "x"
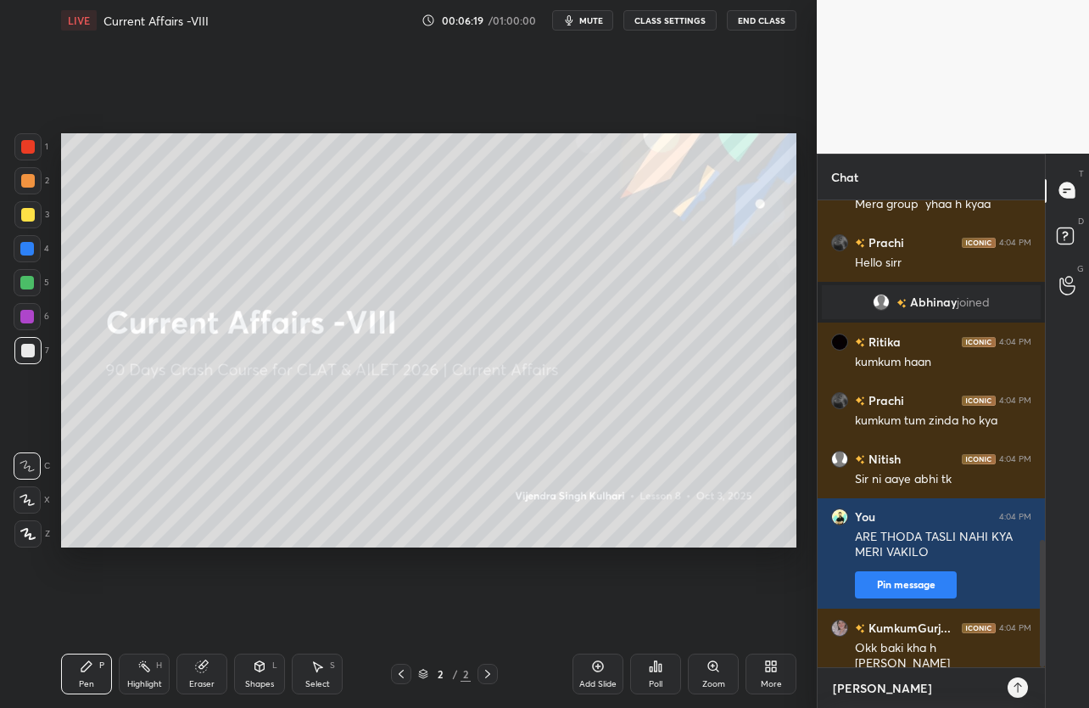
type textarea "SIR YAHI HAYE"
type textarea "x"
type textarea "SIR YAHI HAYE K"
type textarea "x"
type textarea "SIR YAHI HAYE KU"
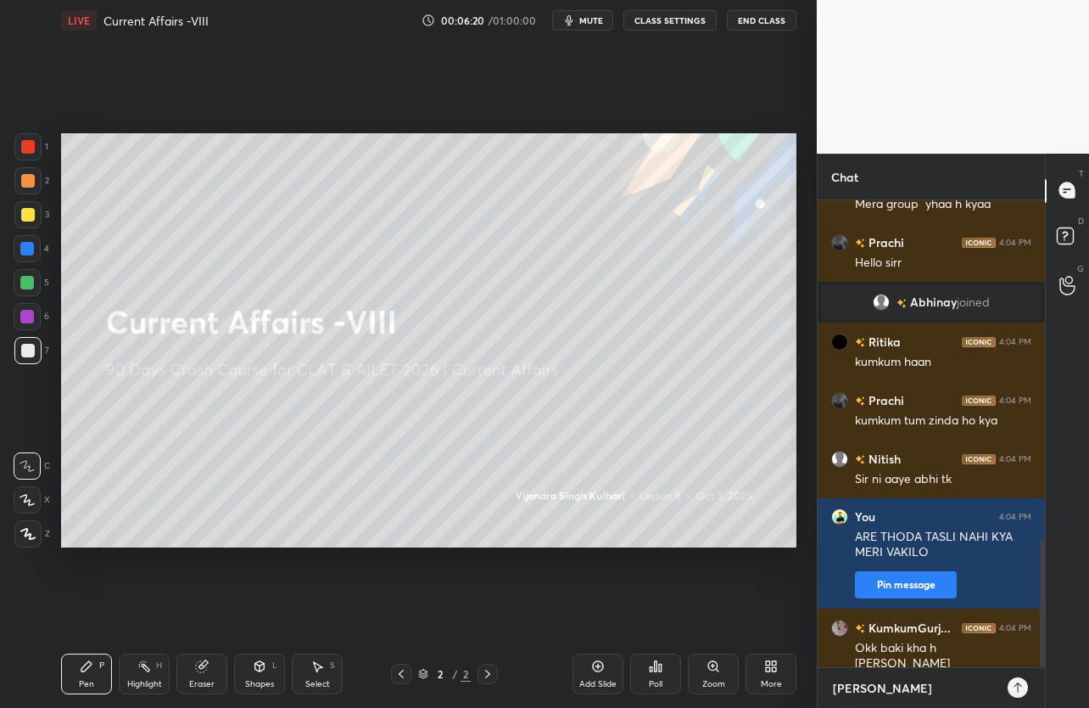
type textarea "x"
type textarea "SIR YAHI HAYE KUC"
type textarea "x"
type textarea "SIR YAHI HAYE KUCH"
type textarea "x"
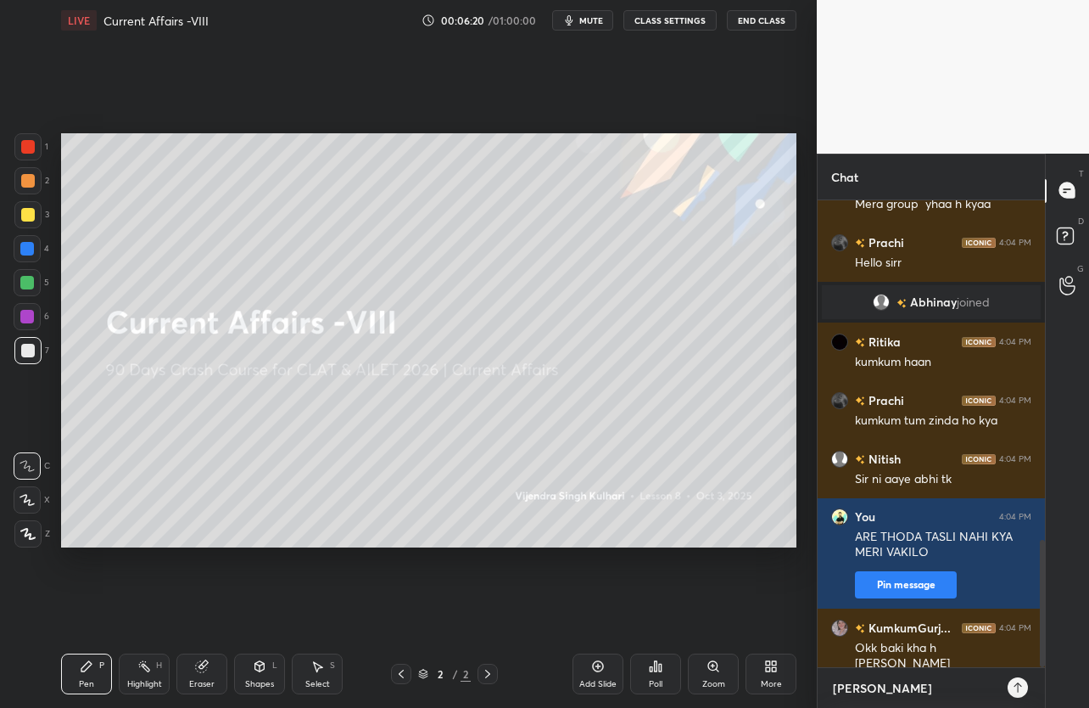
type textarea "SIR YAHI HAYE KUCH"
type textarea "x"
type textarea "SIR YAHI HAYE KUCH T"
type textarea "x"
type textarea "SIR YAHI HAYE KUCH TE"
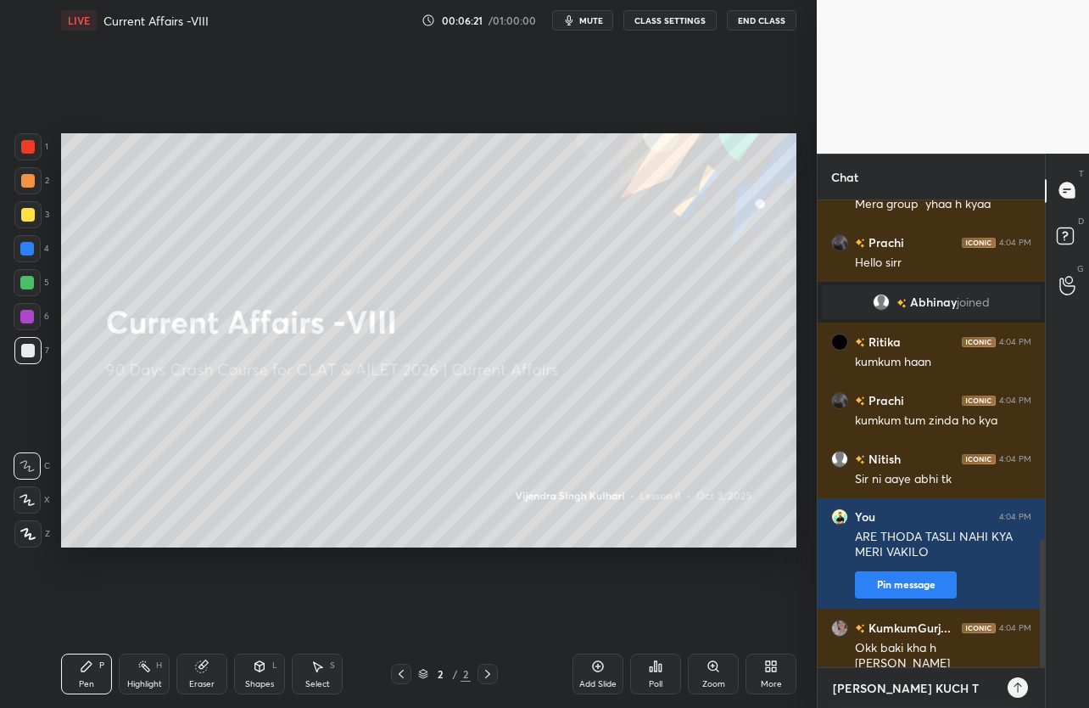
type textarea "x"
type textarea "SIR YAHI HAYE KUCH TEC"
type textarea "x"
type textarea "SIR YAHI HAYE KUCH TECH"
type textarea "x"
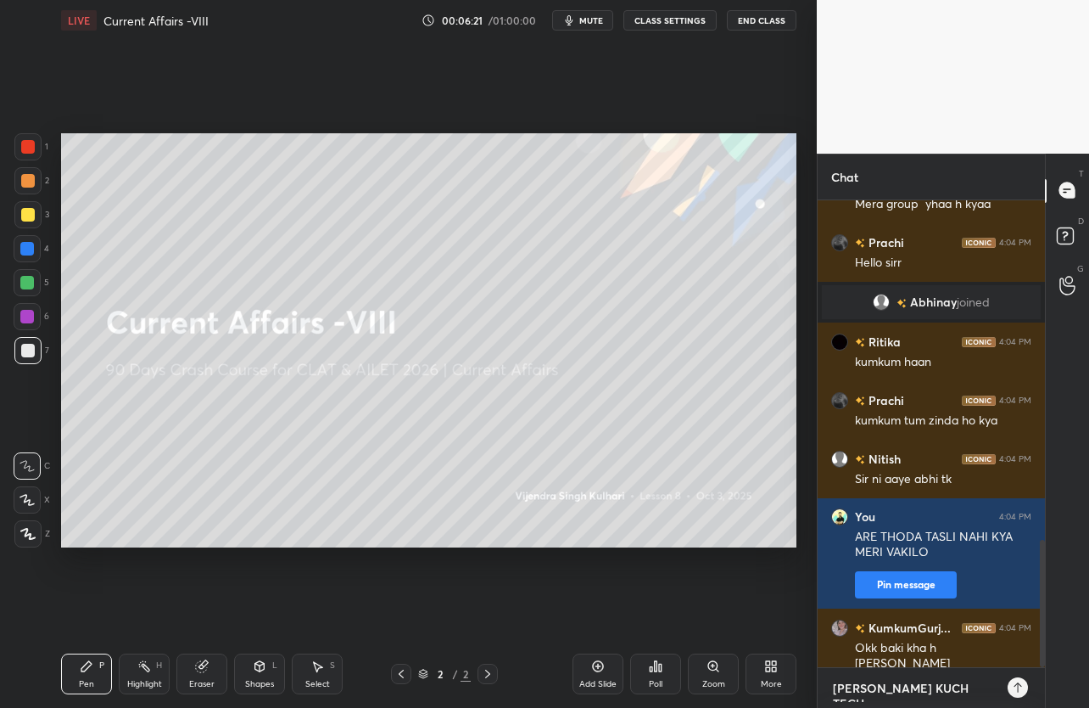
type textarea "SIR YAHI HAYE KUCH TECH"
type textarea "x"
type textarea "SIR YAHI HAYE KUCH TECH I"
type textarea "x"
type textarea "SIR YAHI HAYE KUCH TECH IS"
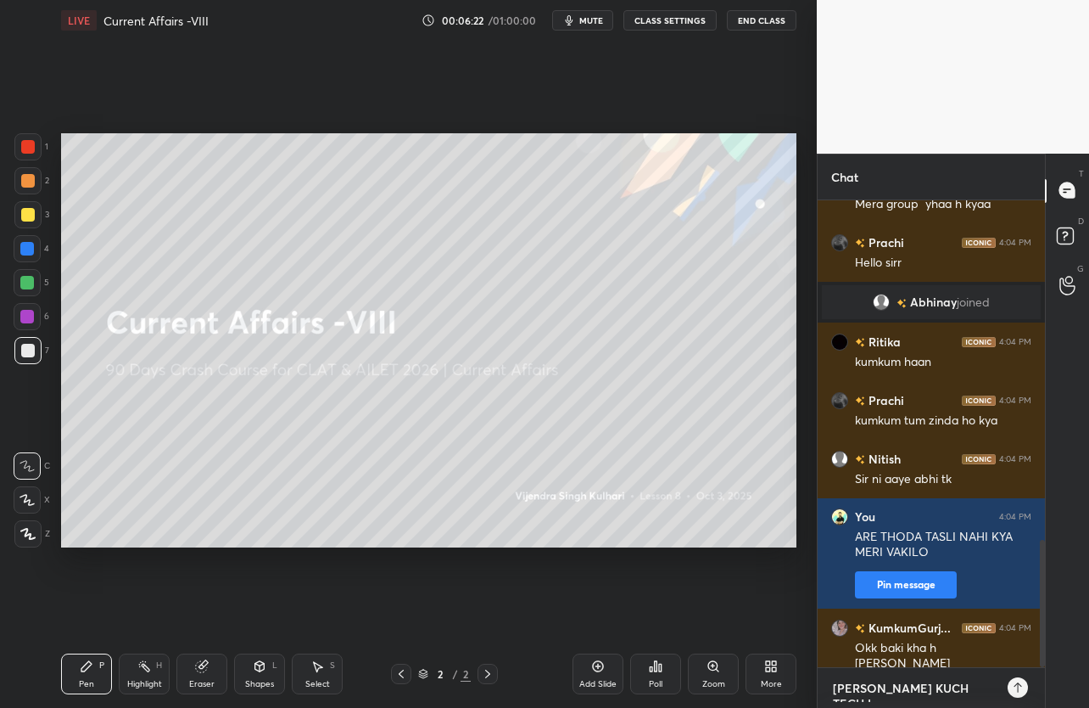
type textarea "x"
type textarea "SIR YAHI HAYE KUCH TECH ISS"
type textarea "x"
type textarea "SIR YAHI HAYE KUCH TECH ISSU"
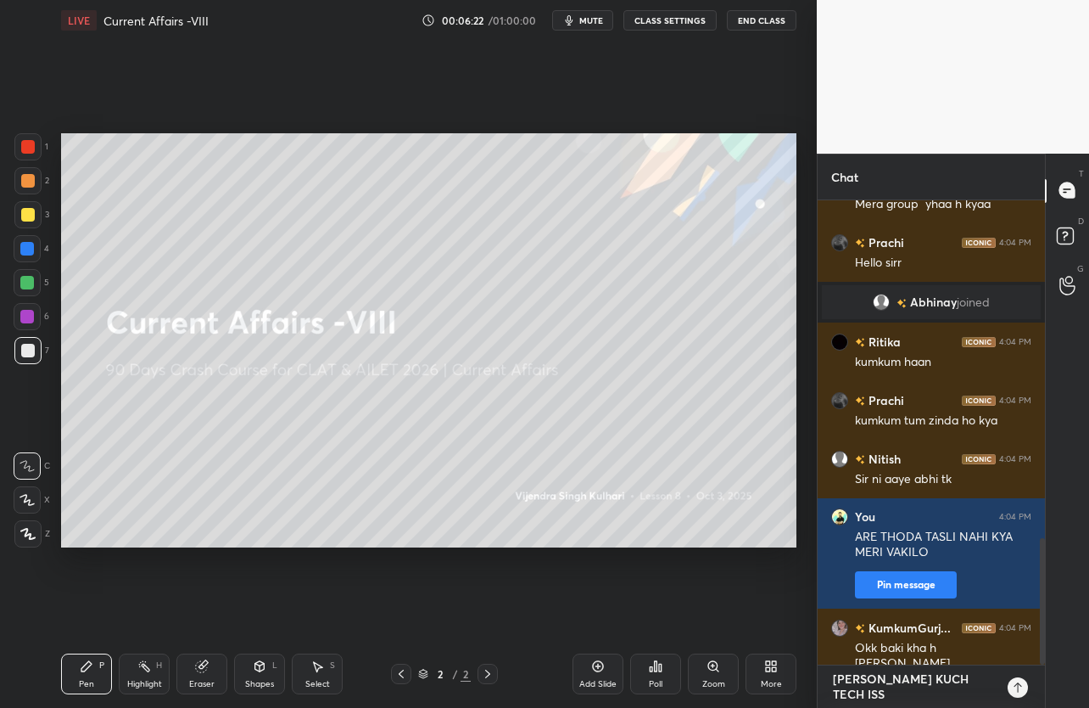
type textarea "x"
type textarea "SIR YAHI HAYE KUCH TECH ISSUE"
type textarea "x"
type textarea "SIR YAHI HAYE KUCH TECH ISSUE"
type textarea "x"
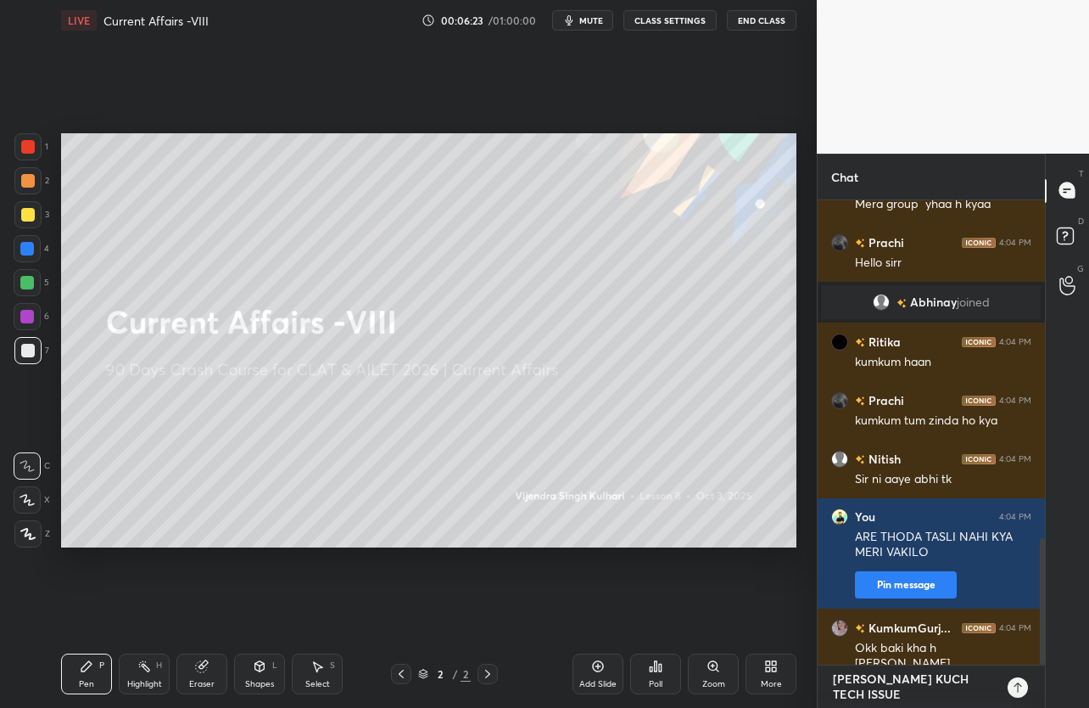
type textarea "SIR YAHI HAYE KUCH TECH ISSUE H"
type textarea "x"
type textarea "SIR YAHI HAYE KUCH TECH ISSUE HA"
type textarea "x"
type textarea "SIR YAHI HAYE KUCH TECH ISSUE HAI"
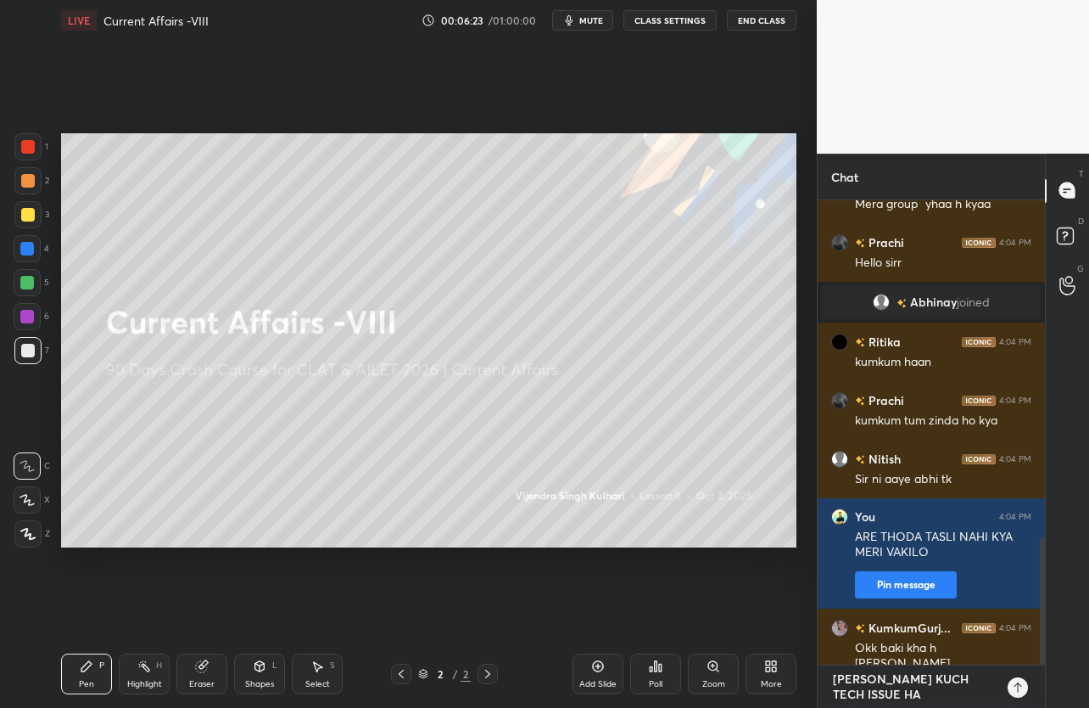
type textarea "x"
type textarea "SIR YAHI HAYE KUCH TECH ISSUE HAI"
type textarea "x"
type textarea "SIR YAHI HAYE KUCH TECH ISSUE HAI B"
type textarea "x"
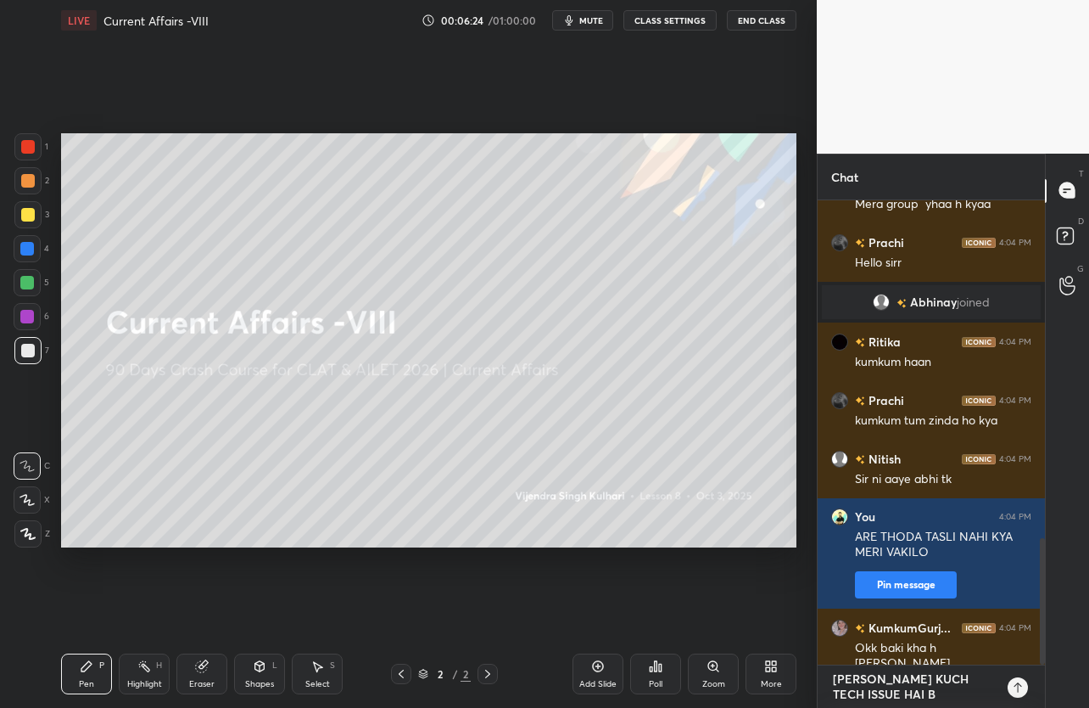
type textarea "SIR YAHI HAYE KUCH TECH ISSUE HAI BE"
type textarea "x"
type textarea "SIR YAHI HAYE KUCH TECH ISSUE HAI BET"
type textarea "x"
type textarea "SIR YAHI HAYE KUCH TECH ISSUE HAI BETA"
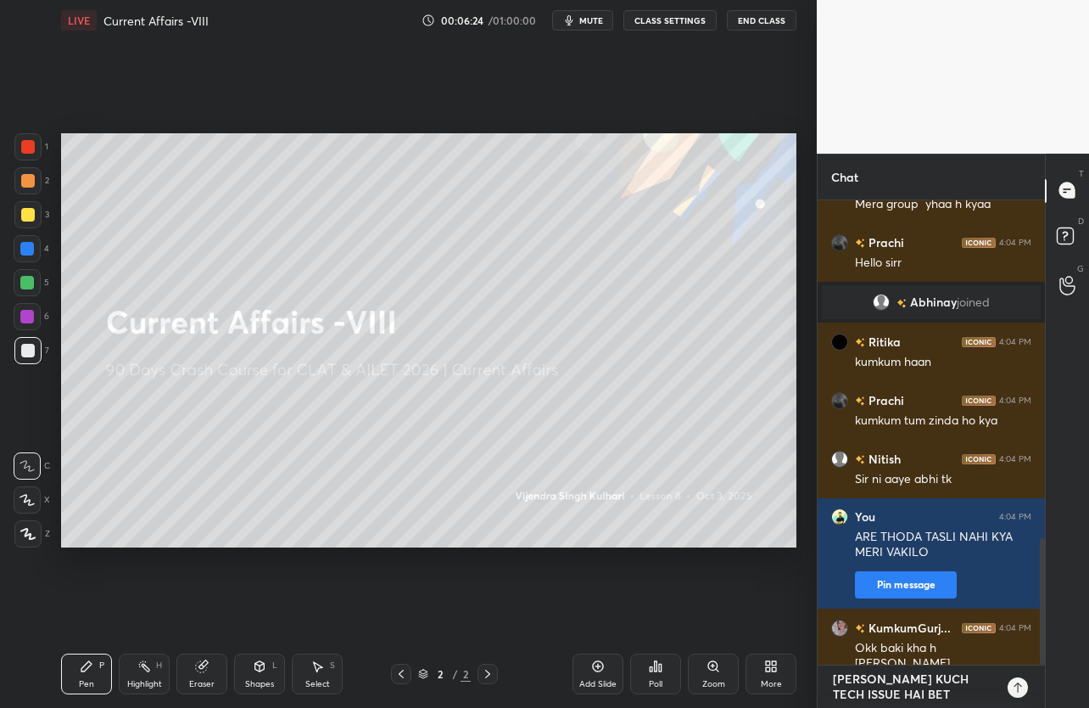
type textarea "x"
type textarea "SIR YAHI HAYE KUCH TECH ISSUE HAI BETA"
type textarea "x"
type textarea "SIR YAHI HAYE KUCH TECH ISSUE HAI BETA J"
type textarea "x"
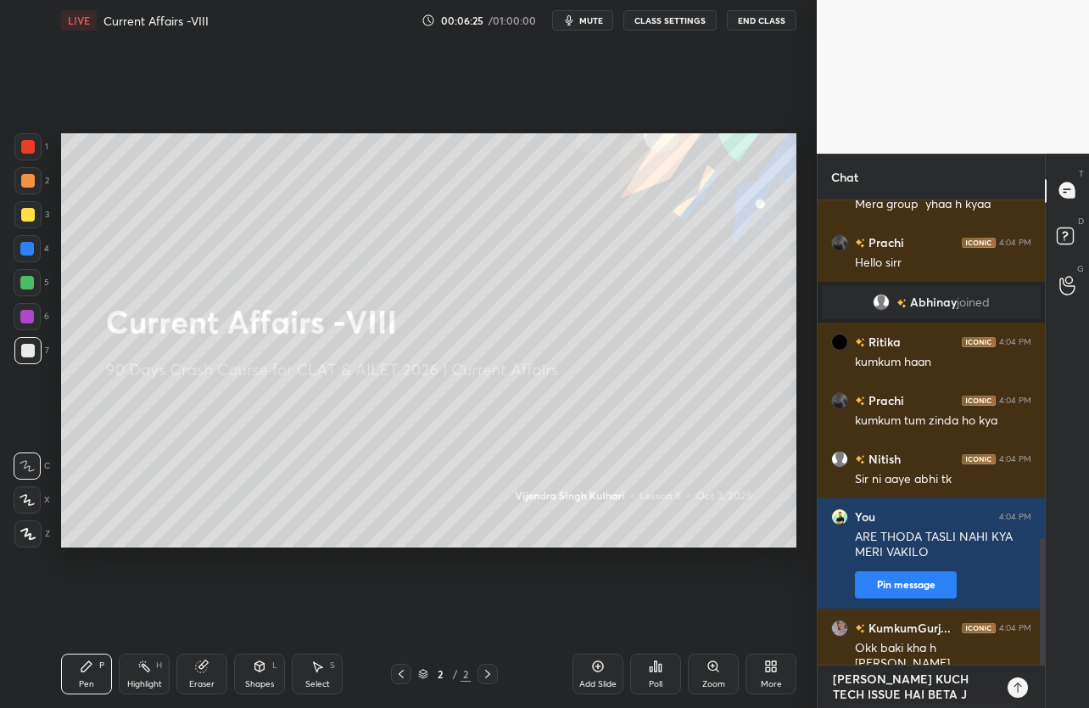
type textarea "SIR YAHI HAYE KUCH TECH ISSUE HAI BETA JI"
type textarea "x"
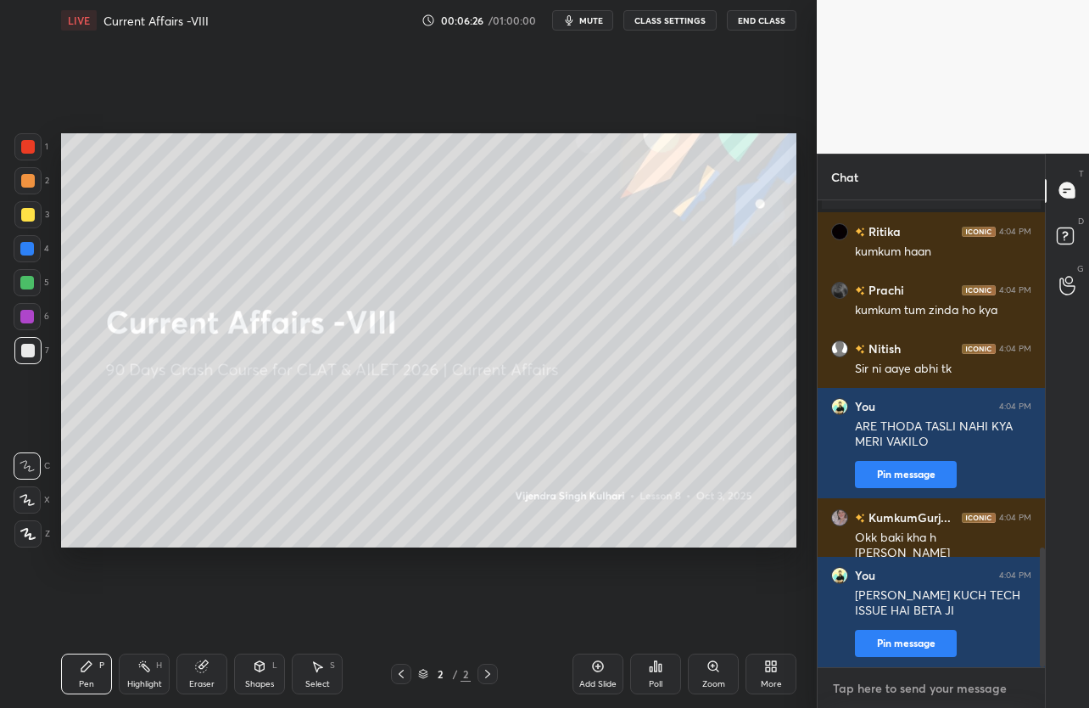
type textarea "T"
type textarea "x"
type textarea "TH"
type textarea "x"
type textarea "THA"
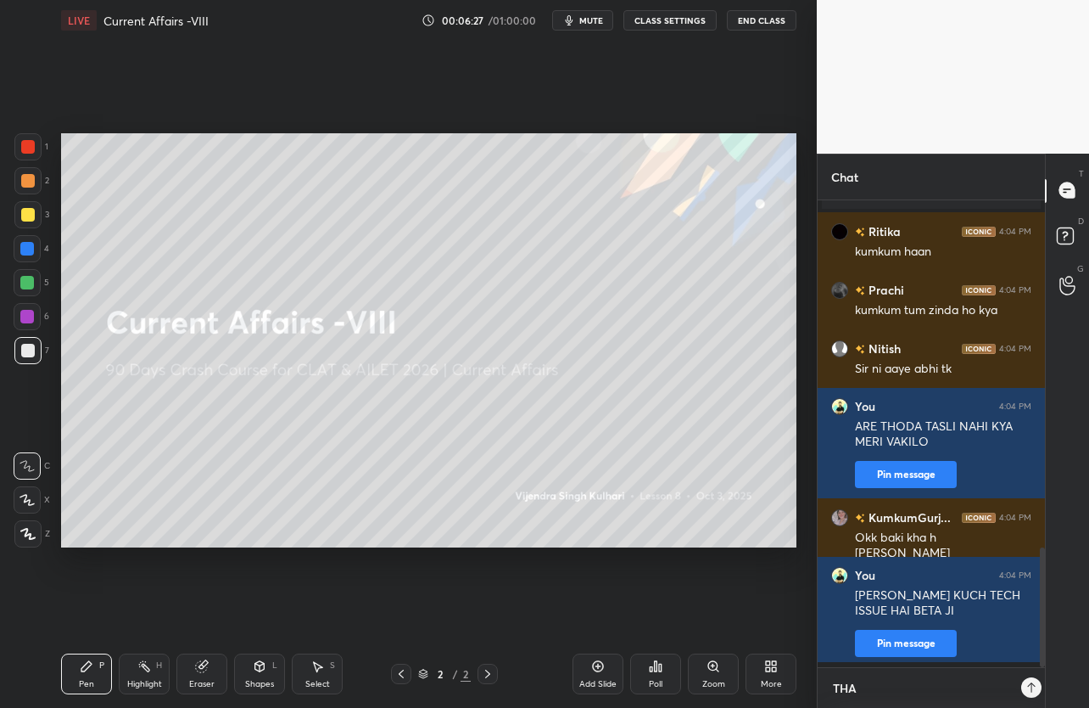
type textarea "x"
type textarea "THAN"
type textarea "x"
type textarea "THAND"
type textarea "x"
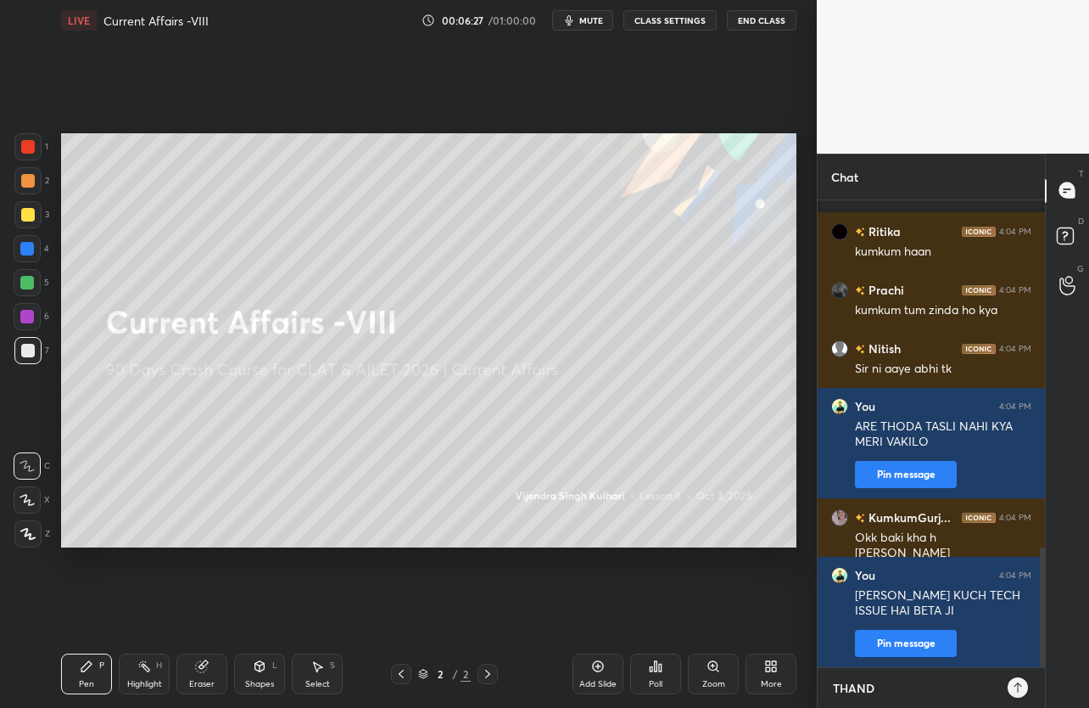
type textarea "THAND"
type textarea "x"
type textarea "THAND R"
type textarea "x"
type textarea "THAND RA"
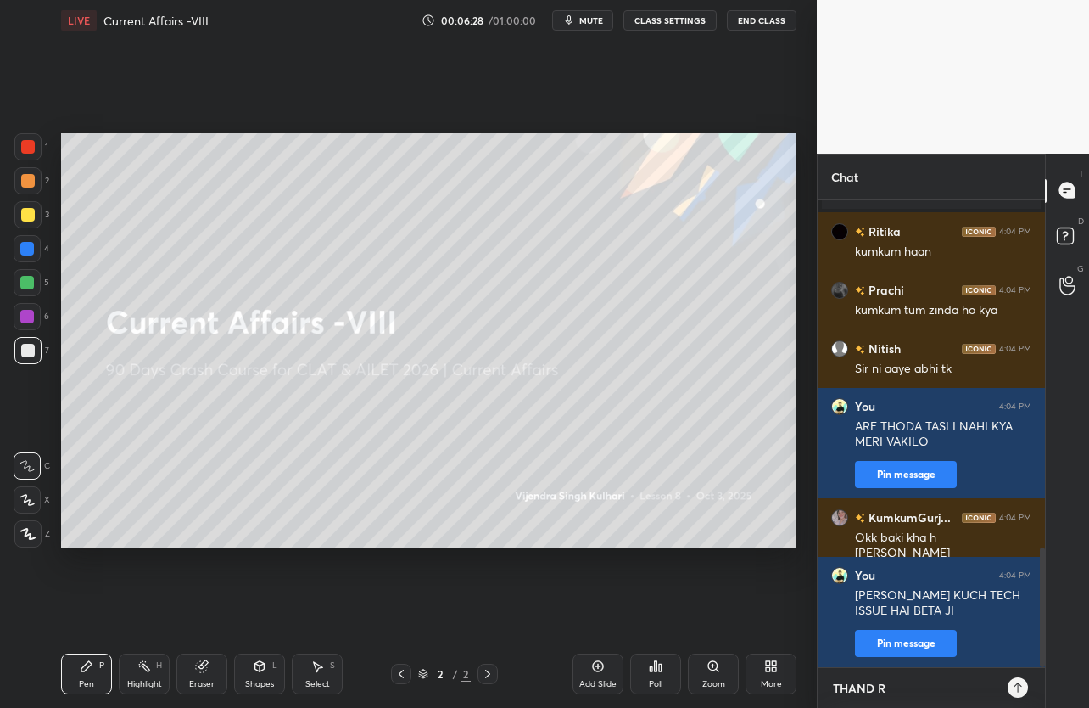
type textarea "x"
type textarea "THAND RAK"
type textarea "x"
type textarea "THAND RAKH"
type textarea "x"
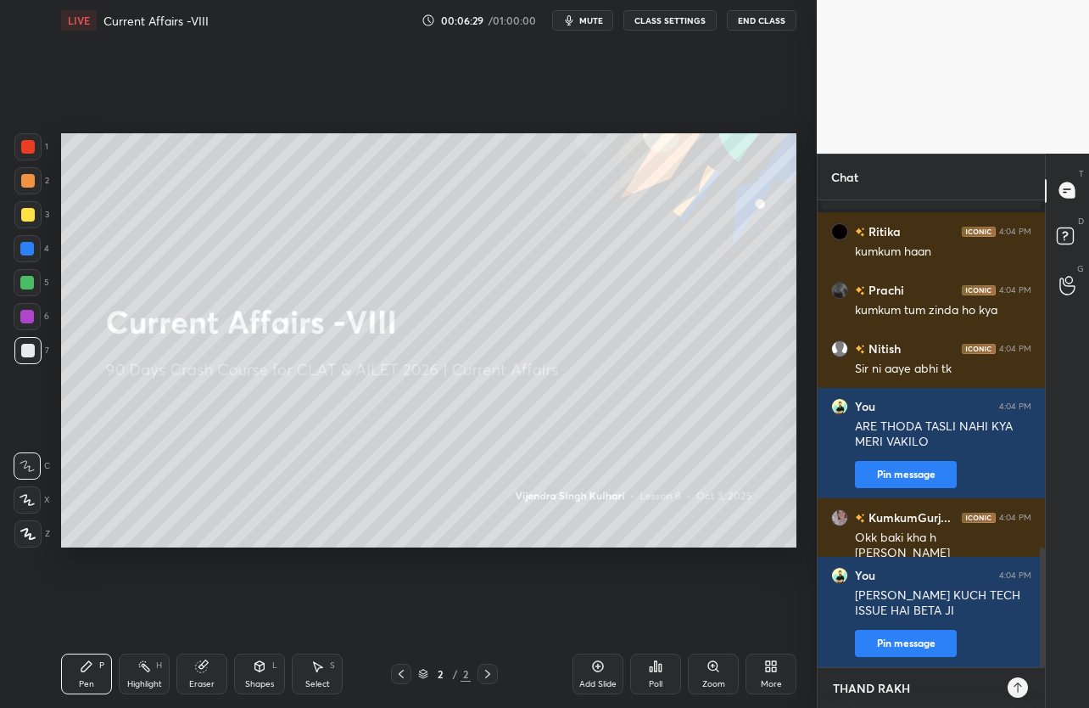
type textarea "THAND RAKHO"
type textarea "x"
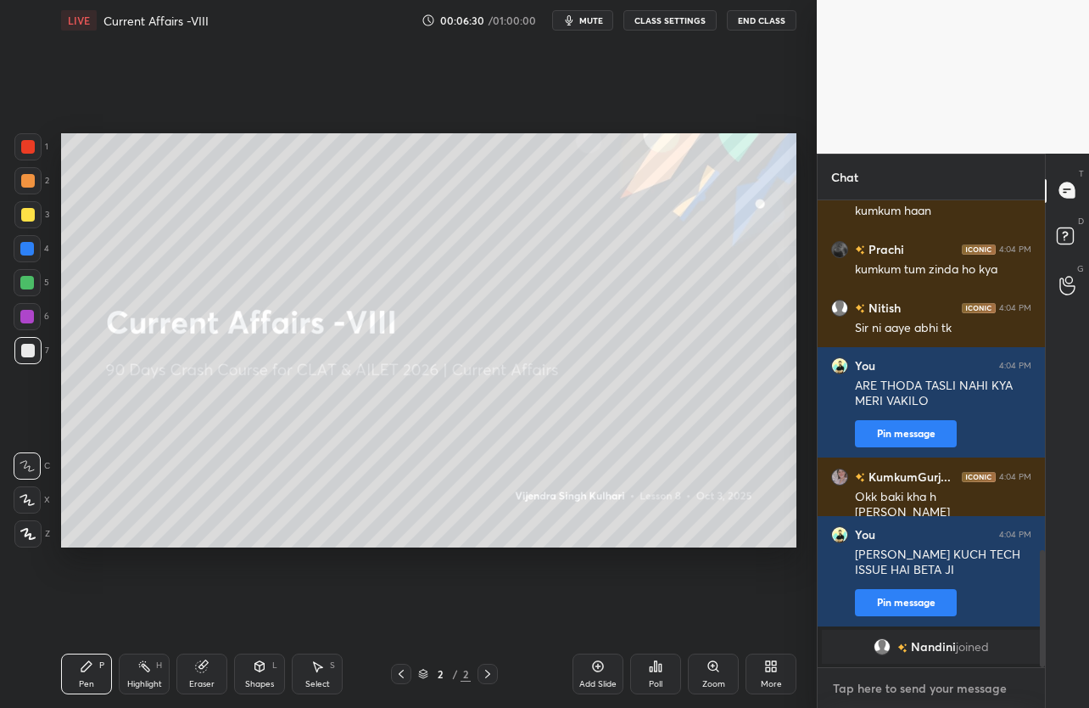
type textarea "S"
type textarea "x"
type textarea "SA"
type textarea "x"
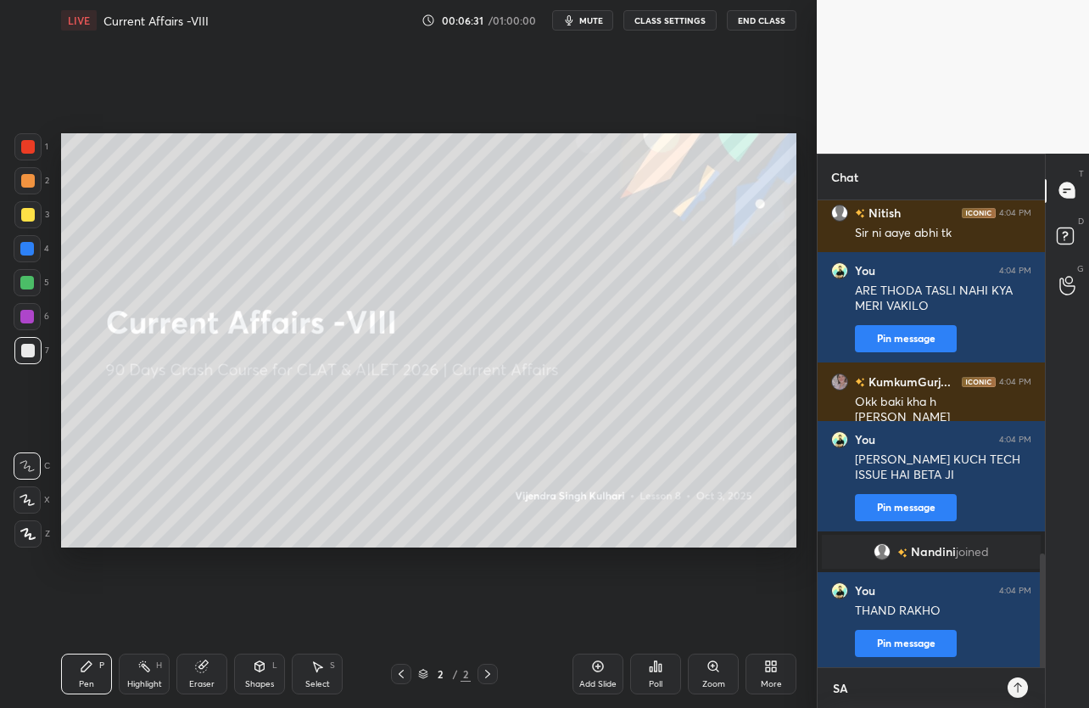
type textarea "SAB"
type textarea "x"
type textarea "SAB"
type textarea "x"
type textarea "SAB A"
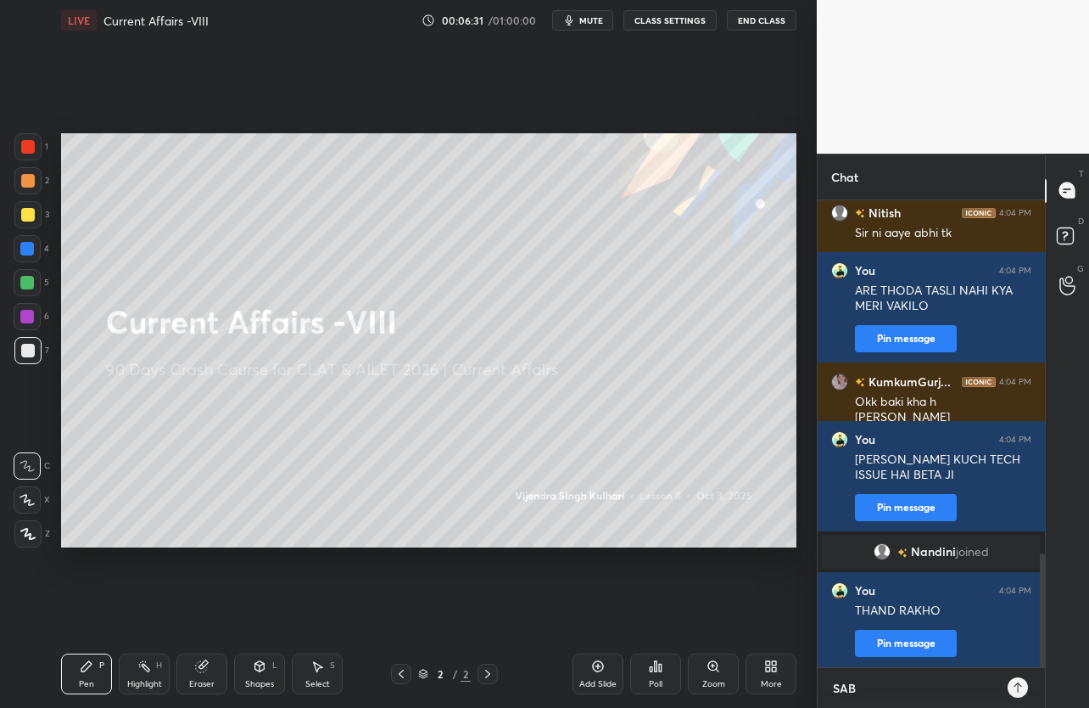
type textarea "x"
type textarea "SAB AC"
type textarea "x"
type textarea "SAB ACG"
type textarea "x"
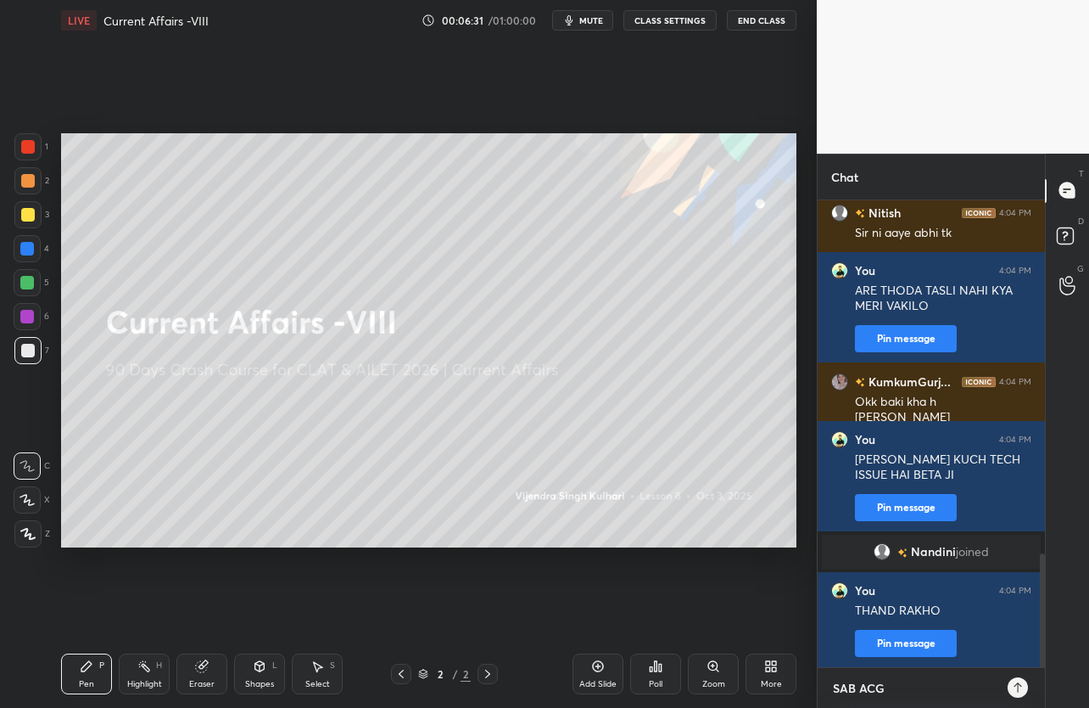
type textarea "SAB ACGA"
type textarea "x"
type textarea "SAB ACG"
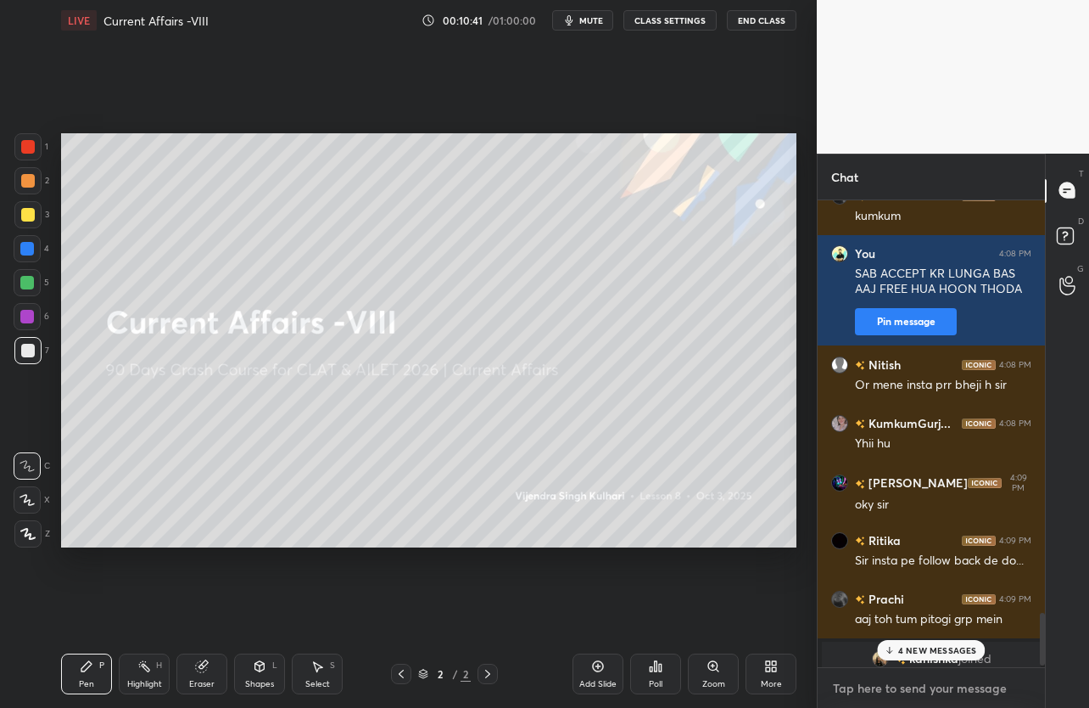
scroll to position [3625, 0]
paste textarea "https://t.me/dcsunacademyclat/1"
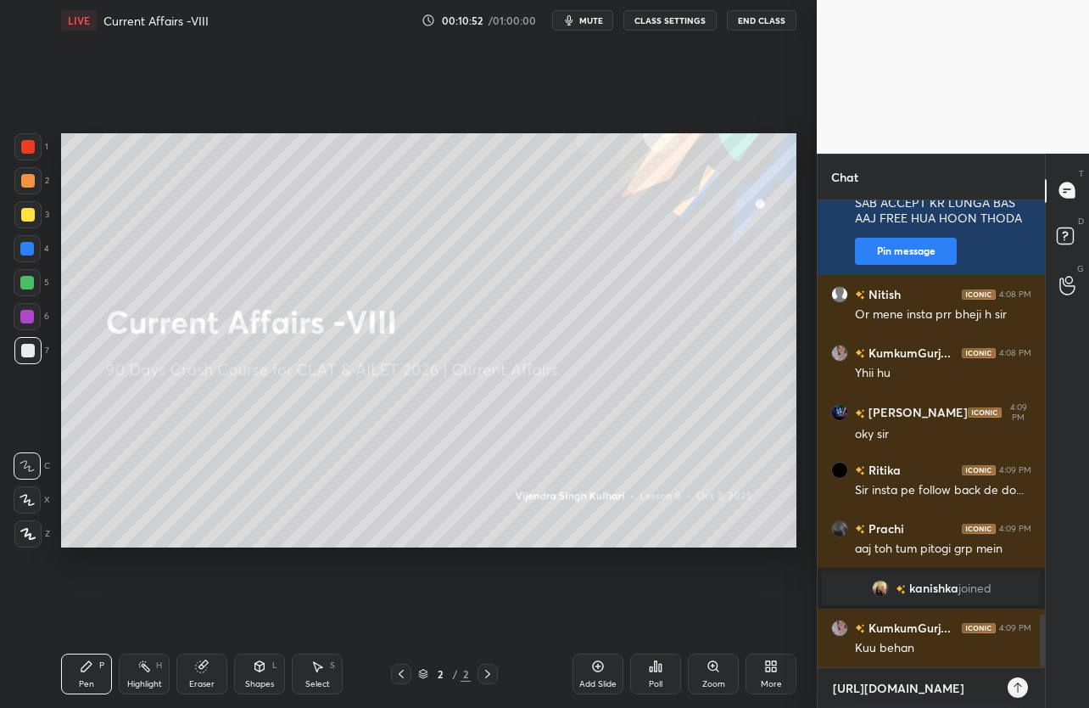
scroll to position [502, 222]
click at [1017, 689] on icon at bounding box center [1018, 687] width 14 height 14
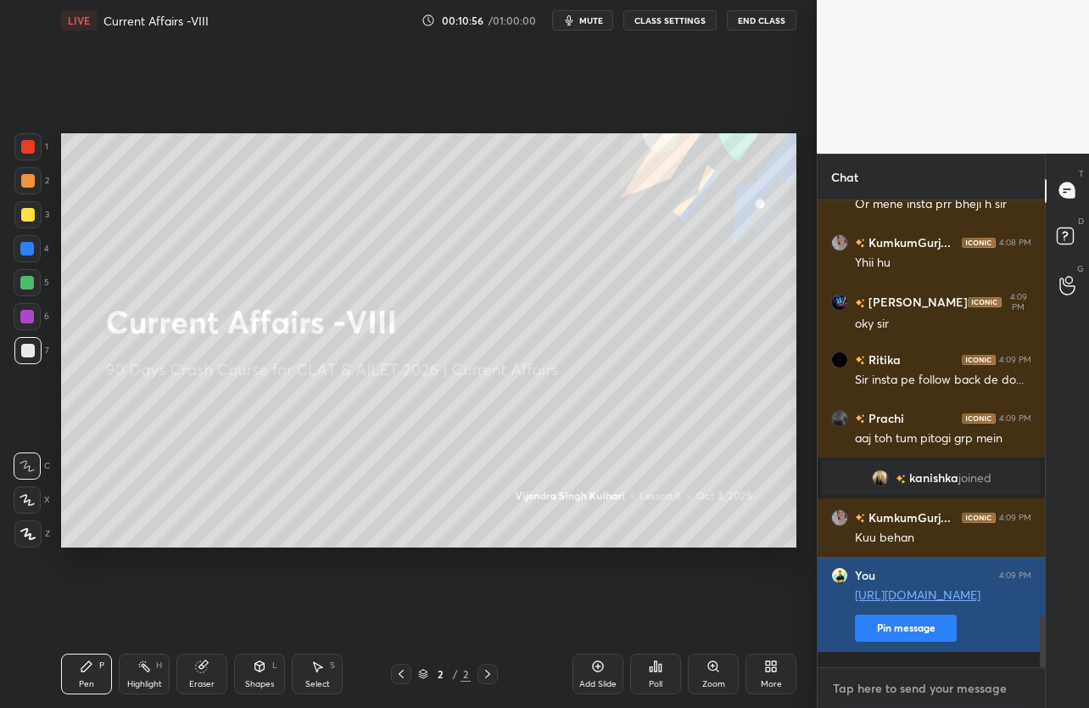
scroll to position [3864, 0]
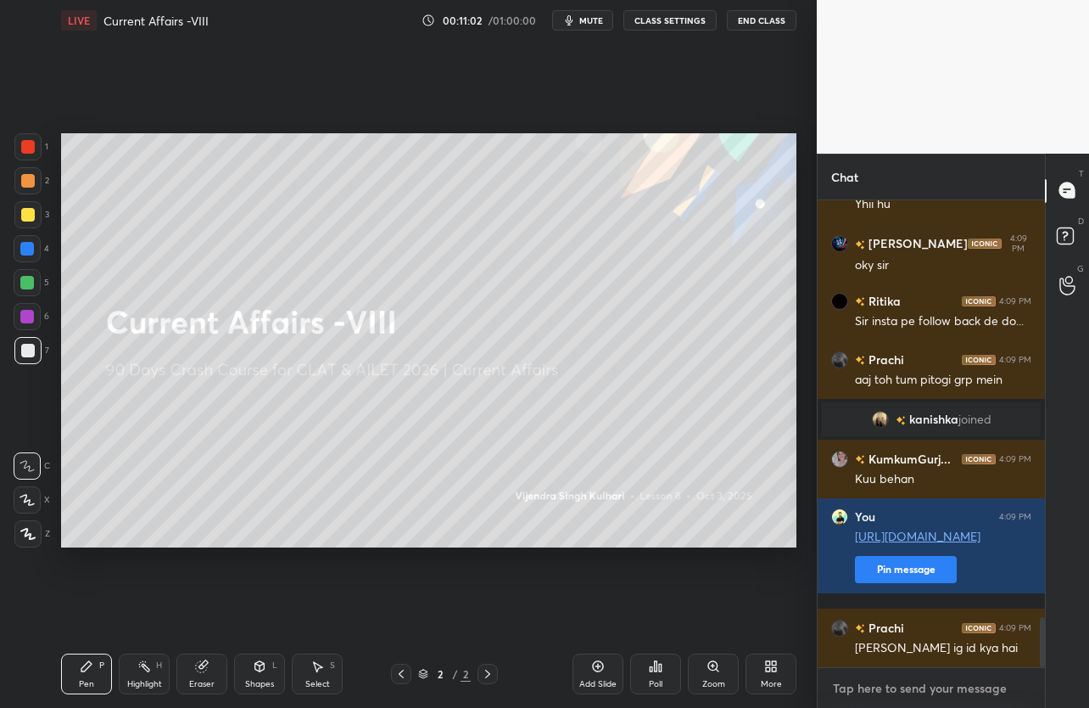
click at [901, 686] on textarea at bounding box center [931, 687] width 200 height 27
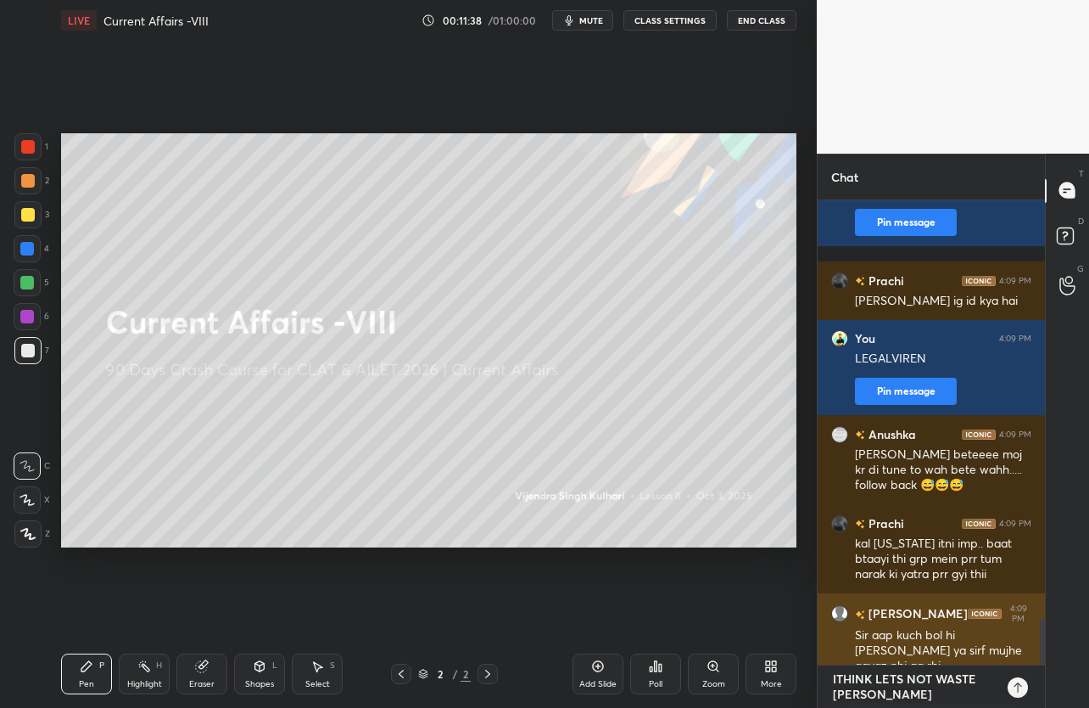
scroll to position [459, 222]
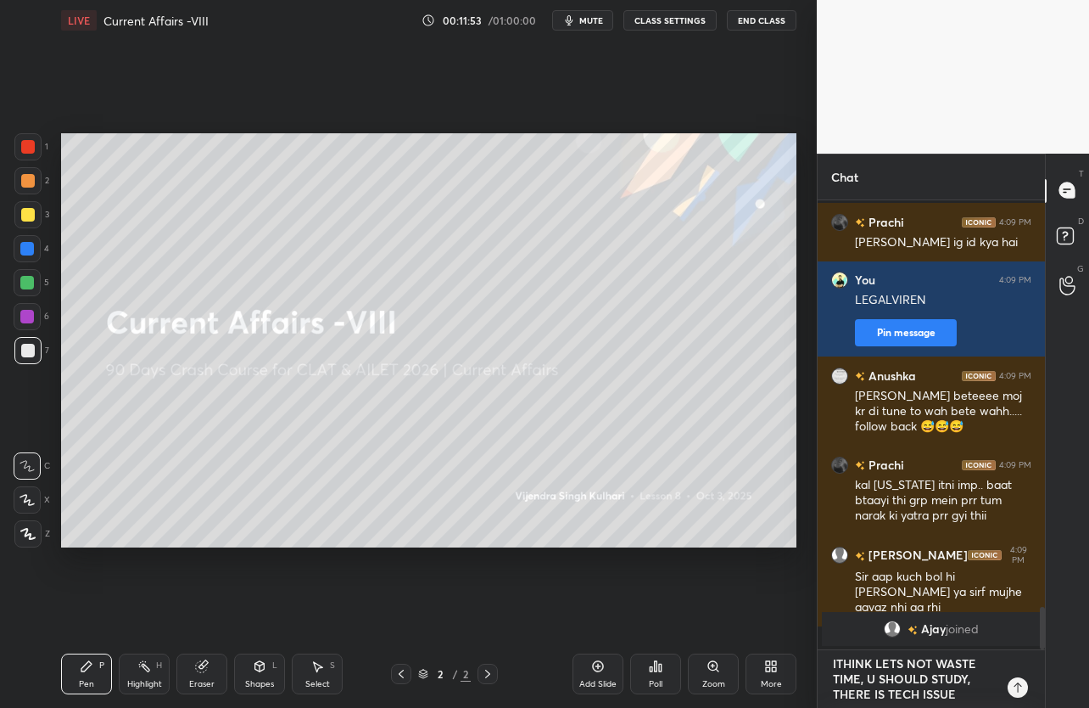
click at [837, 663] on textarea "ITHINK LETS NOT WASTE TIME, U SHOULD STUDY, THERE IS TECH ISSUE" at bounding box center [914, 679] width 166 height 58
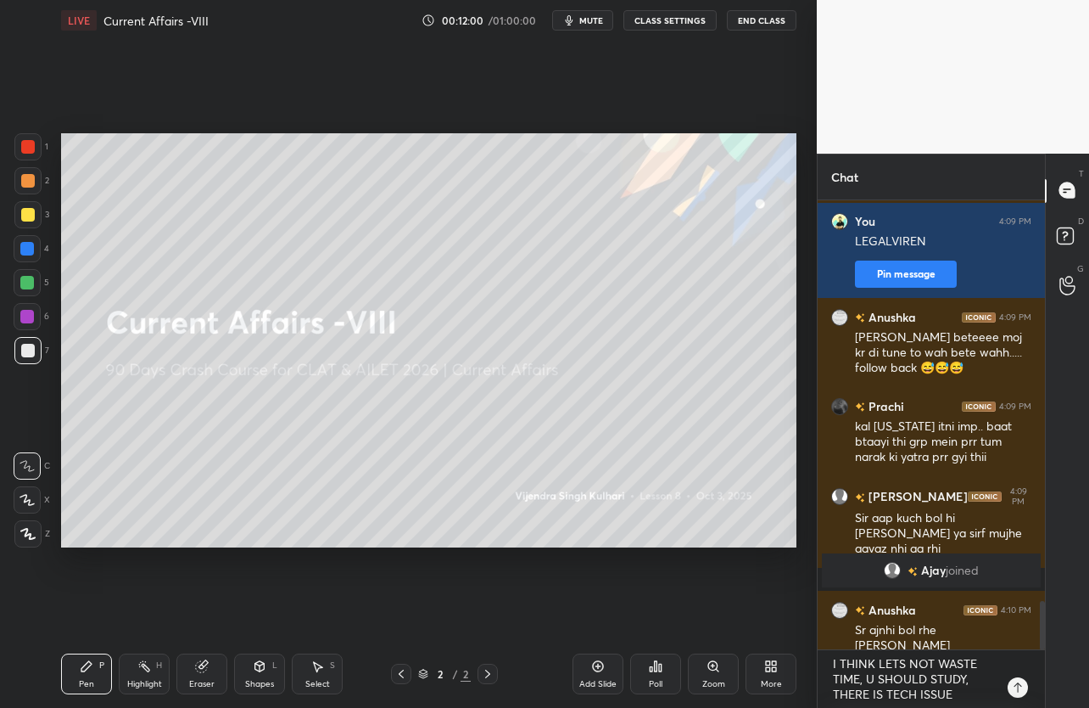
click at [1020, 690] on icon at bounding box center [1018, 687] width 14 height 14
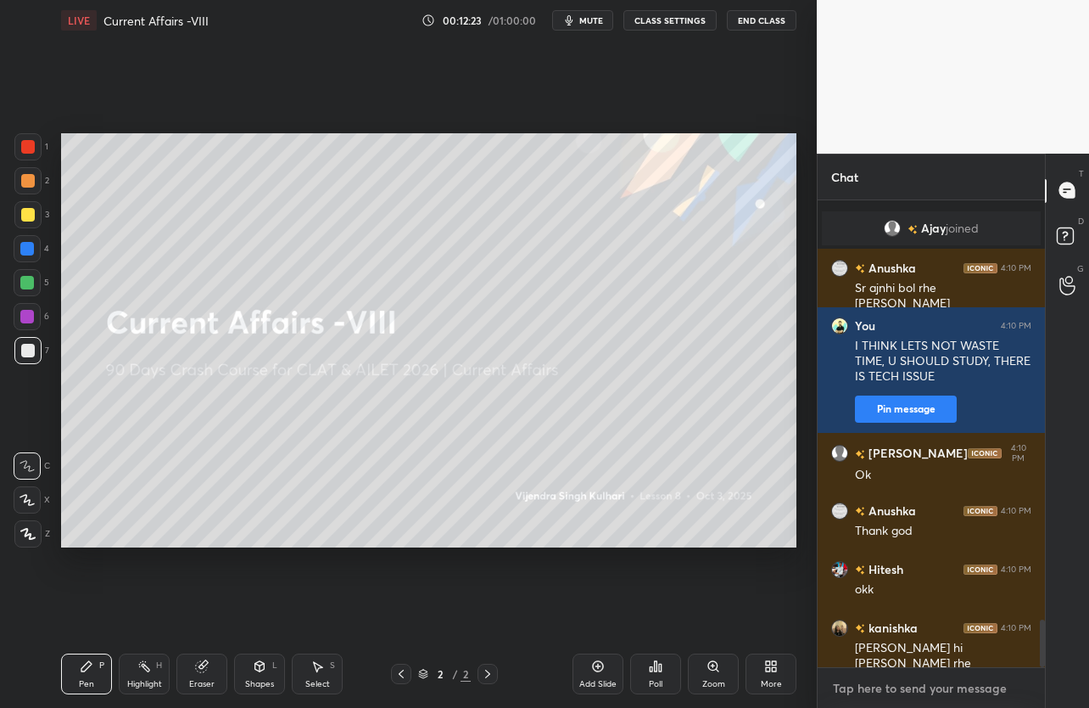
scroll to position [4102, 0]
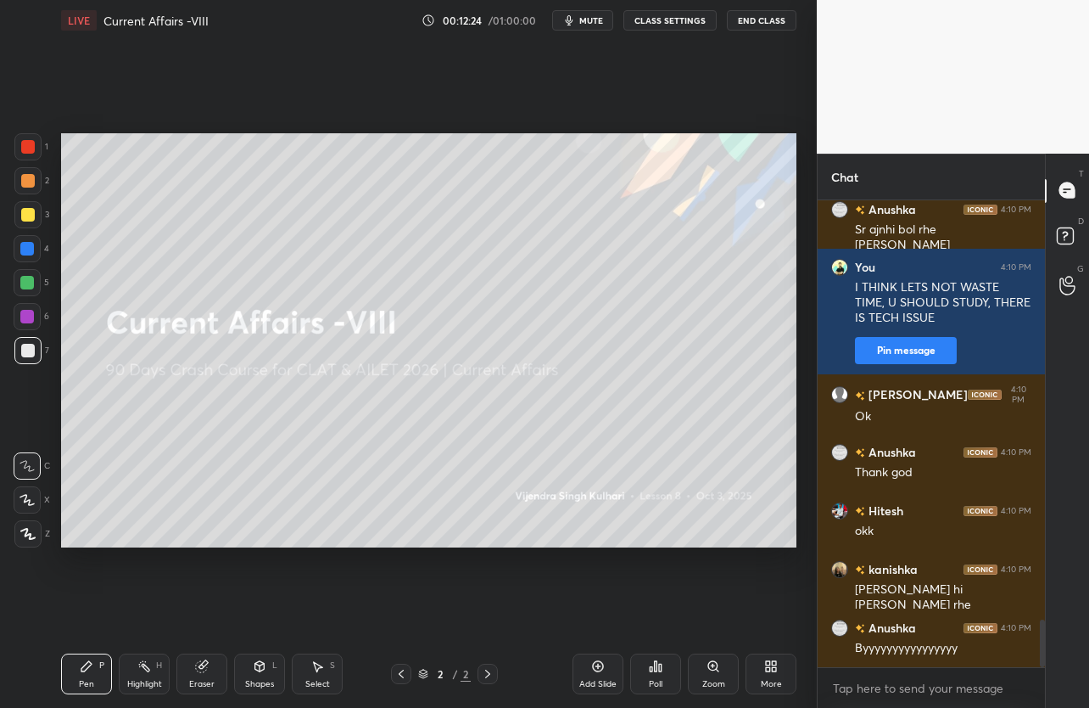
click at [771, 27] on button "End Class" at bounding box center [762, 20] width 70 height 20
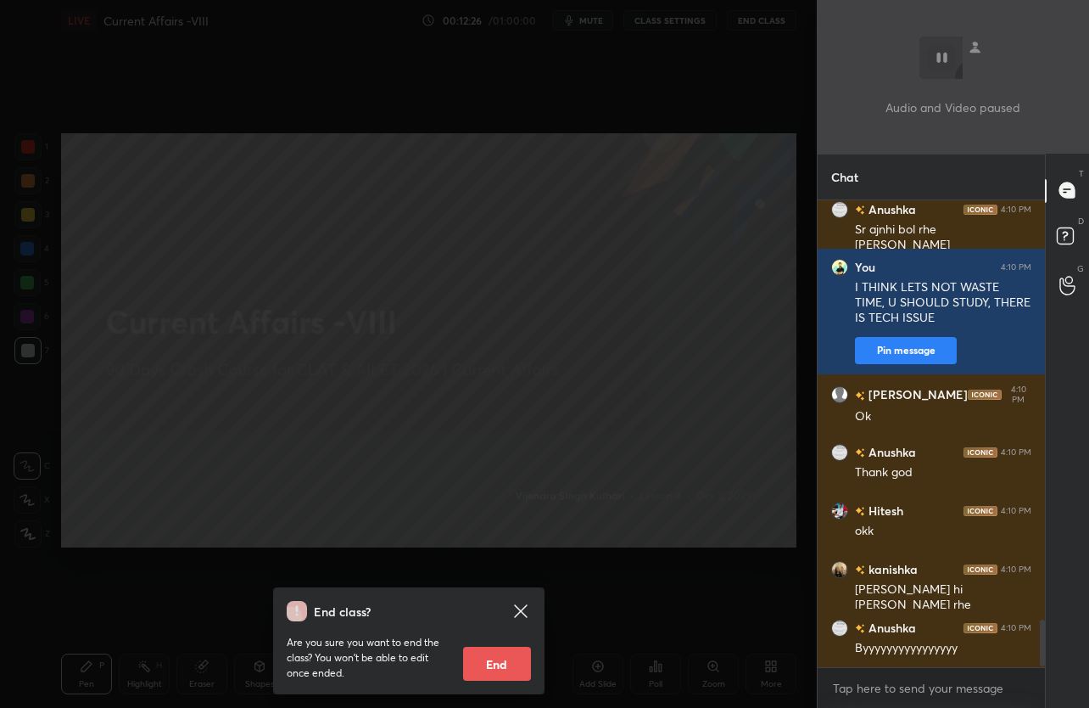
scroll to position [4191, 0]
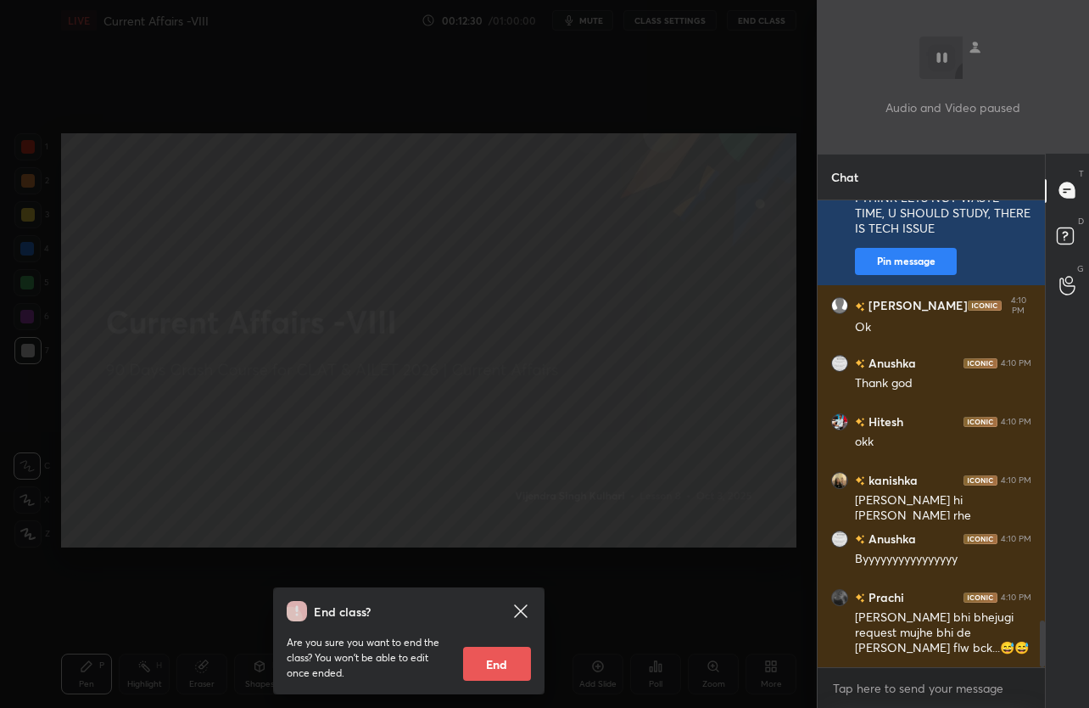
click at [516, 662] on button "End" at bounding box center [497, 663] width 68 height 34
